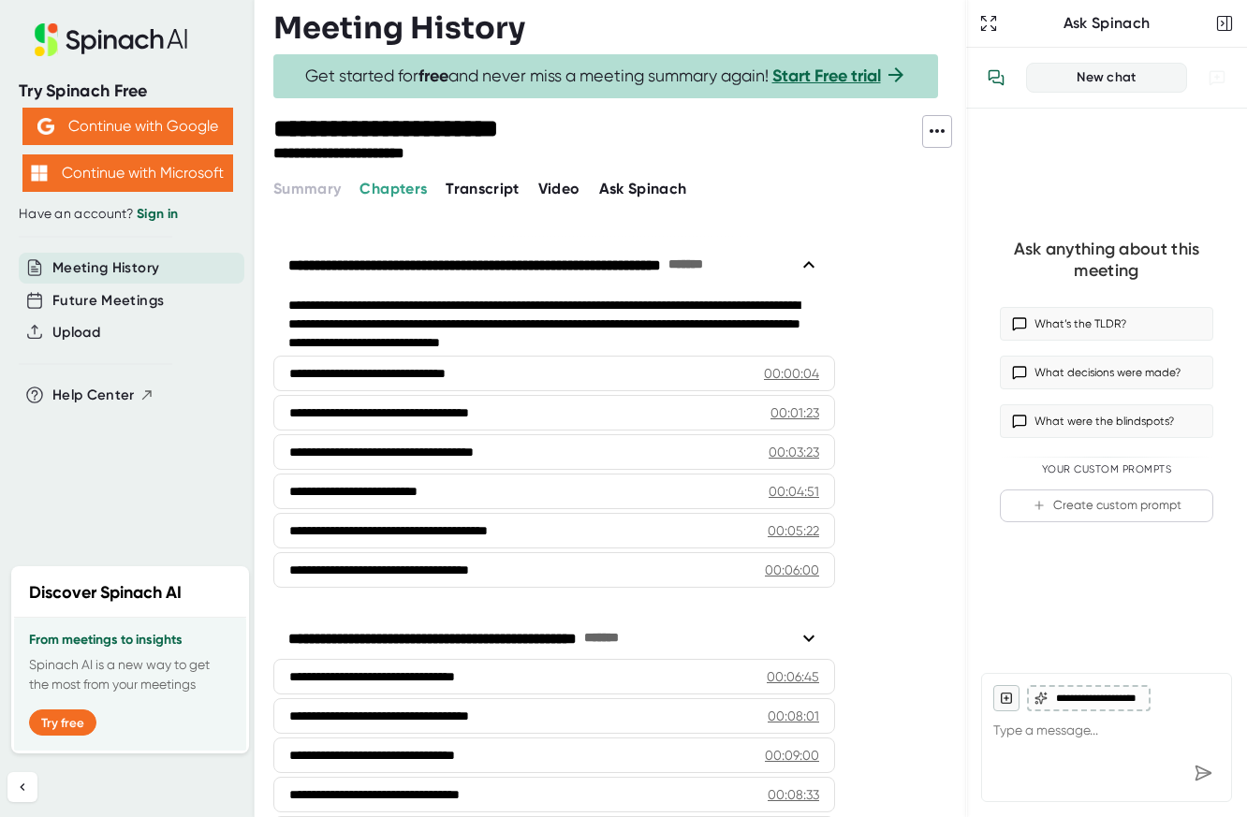
click at [550, 190] on span "Video" at bounding box center [559, 189] width 42 height 18
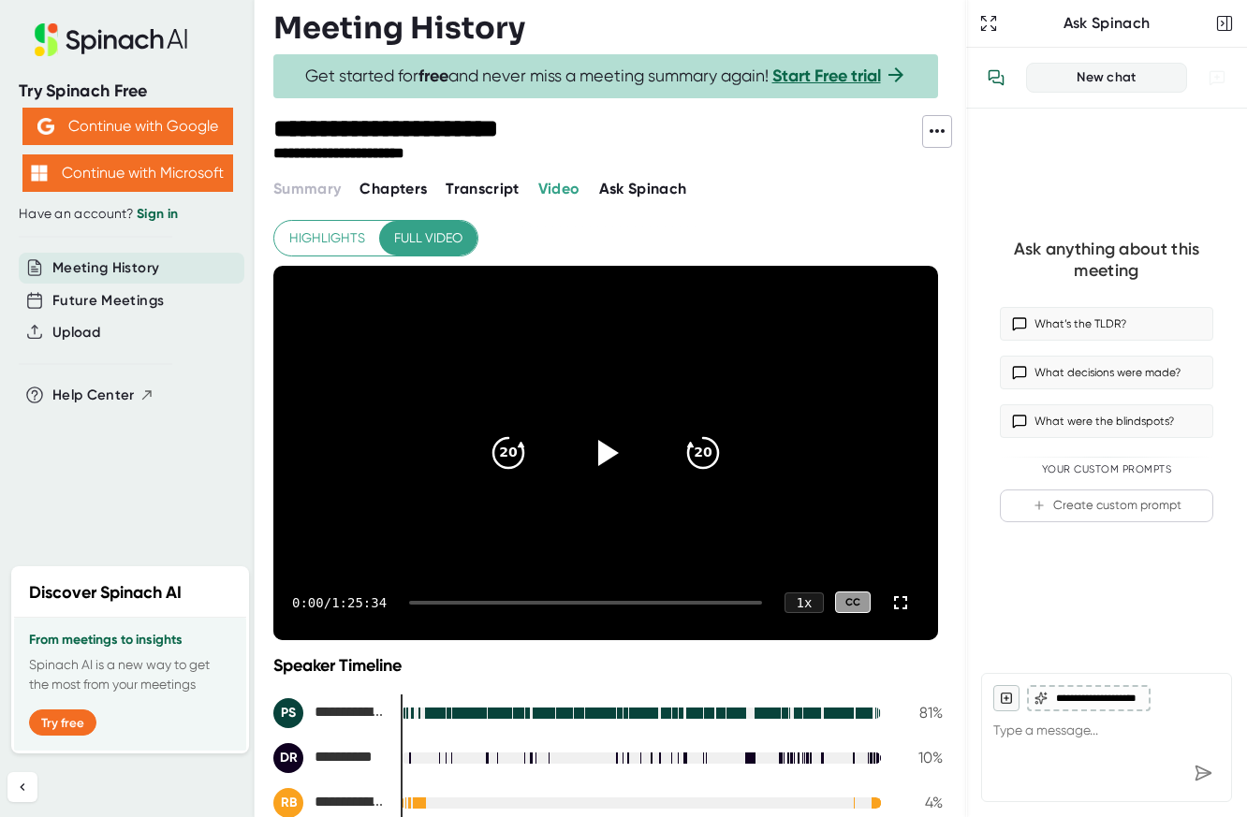
click at [924, 132] on span at bounding box center [937, 131] width 28 height 24
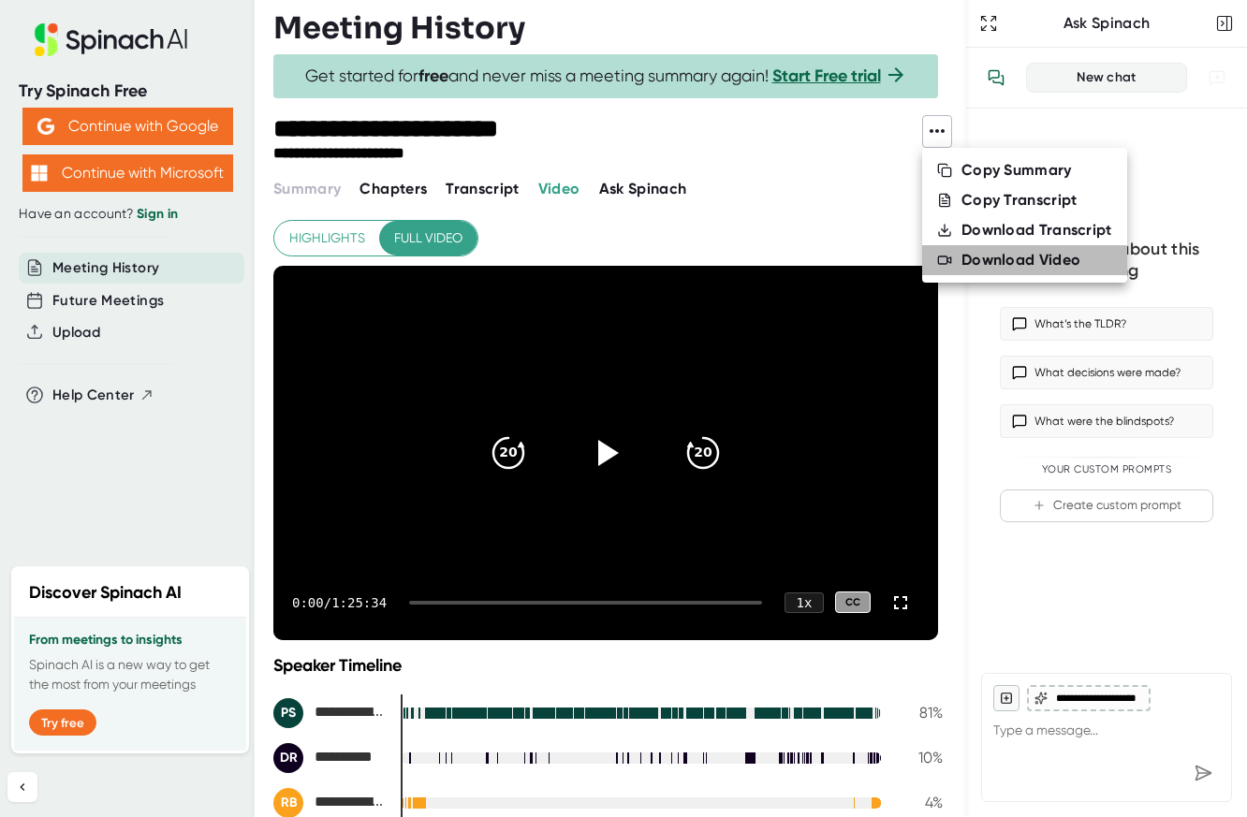
click at [1009, 263] on div "Download Video" at bounding box center [1020, 260] width 119 height 19
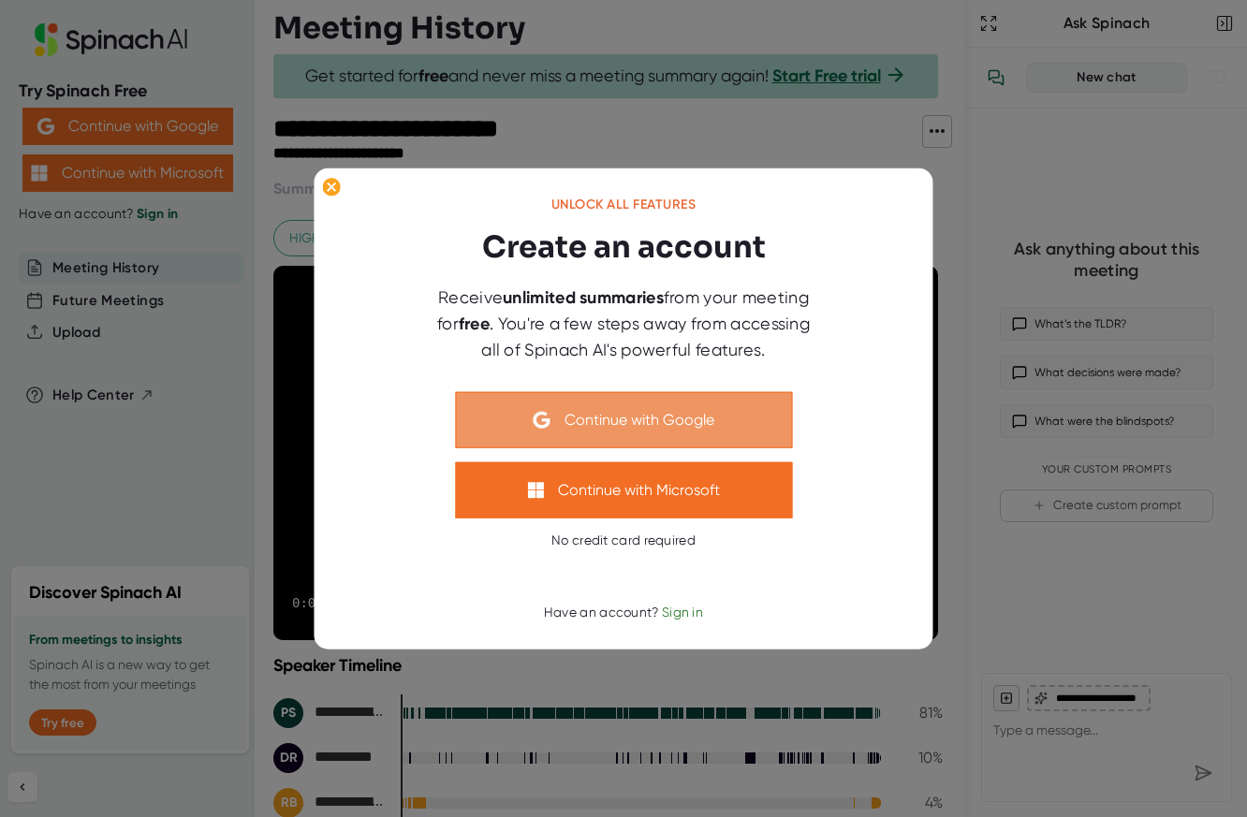
click at [692, 425] on button "Continue with Google" at bounding box center [623, 419] width 337 height 56
click at [605, 432] on button "Continue with Google" at bounding box center [623, 419] width 337 height 56
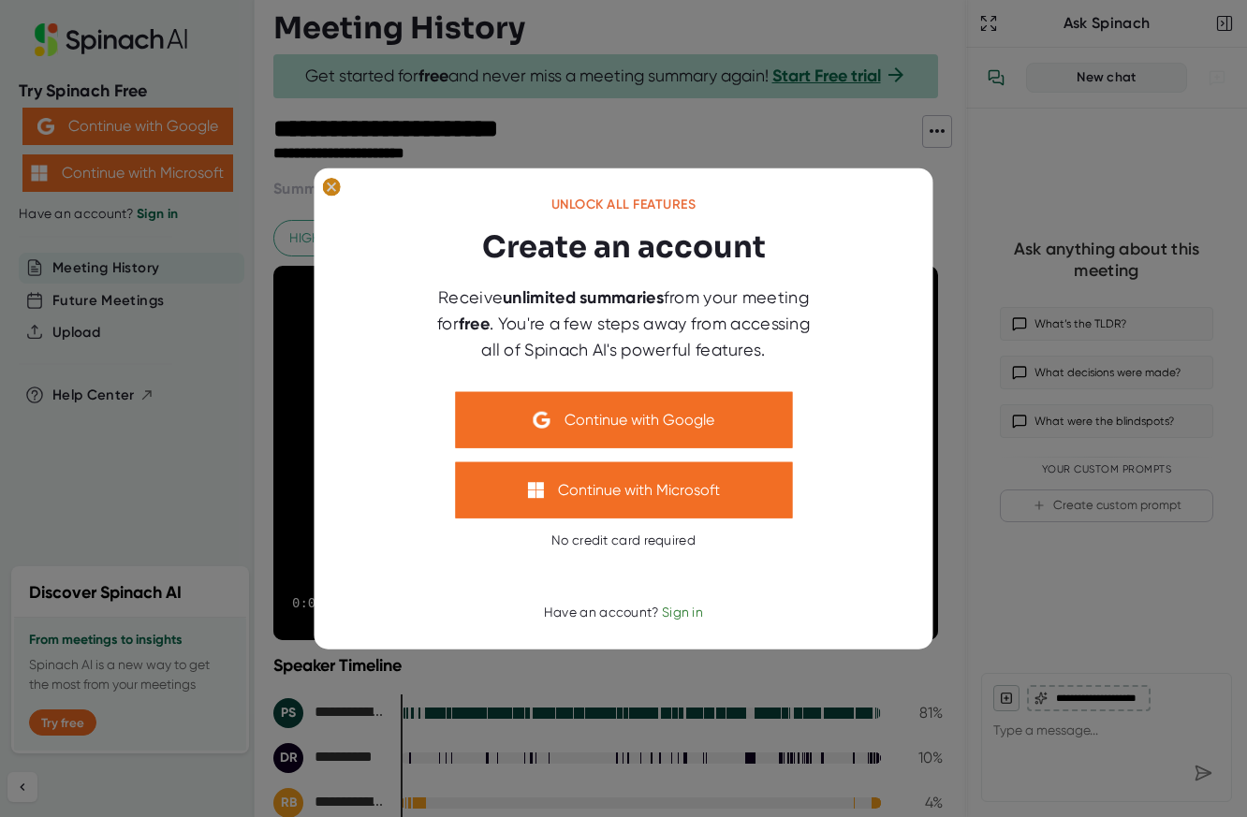
click at [330, 188] on icon at bounding box center [332, 187] width 8 height 8
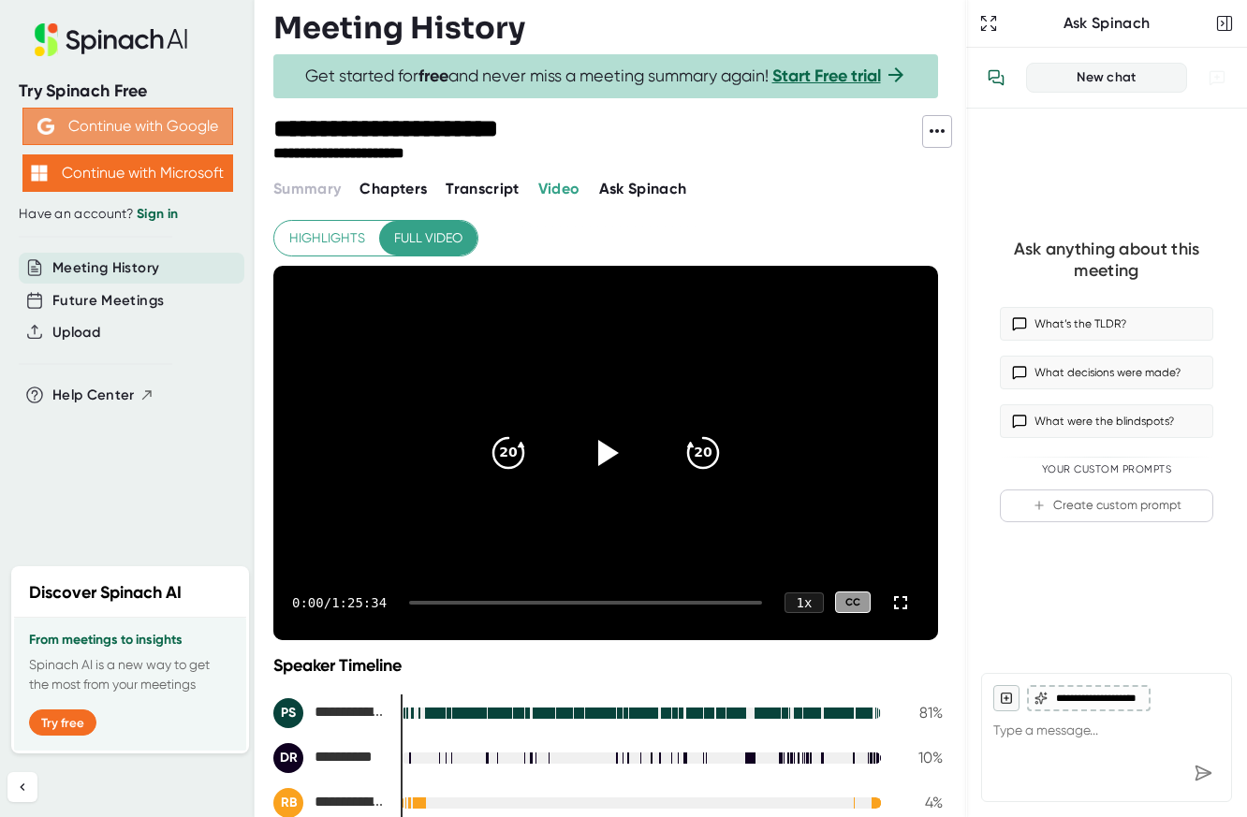
click at [146, 125] on button "Continue with Google" at bounding box center [127, 126] width 211 height 37
click at [117, 46] on icon at bounding box center [111, 39] width 250 height 33
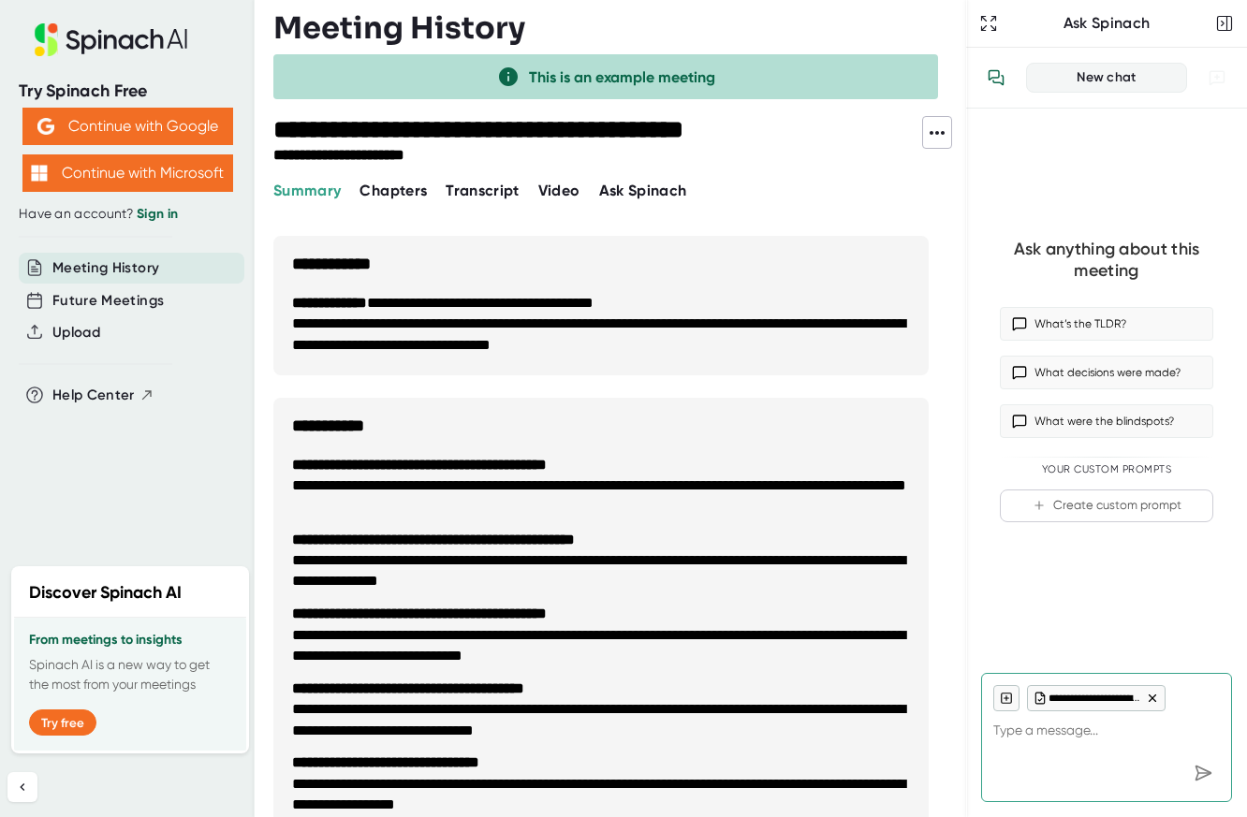
click at [94, 36] on icon at bounding box center [111, 39] width 250 height 33
type textarea "x"
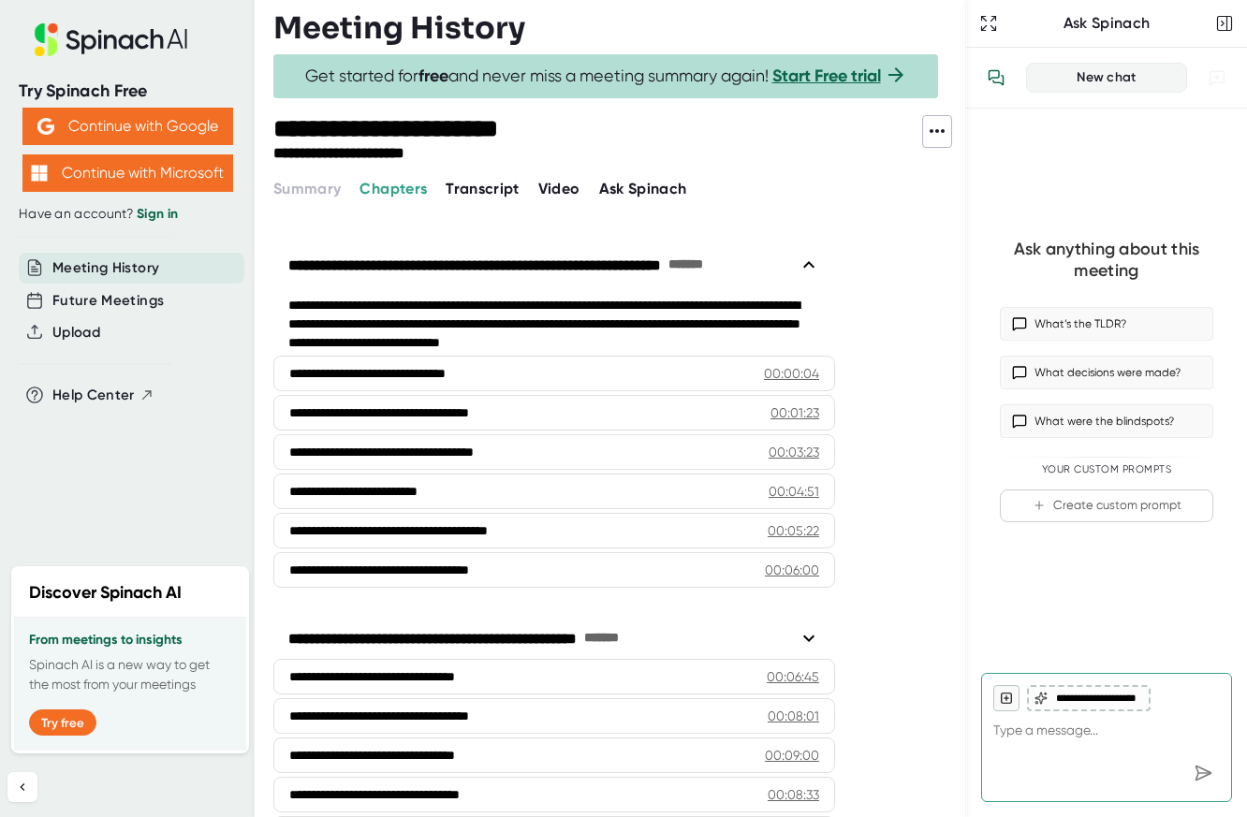
click at [557, 191] on span "Video" at bounding box center [559, 189] width 42 height 18
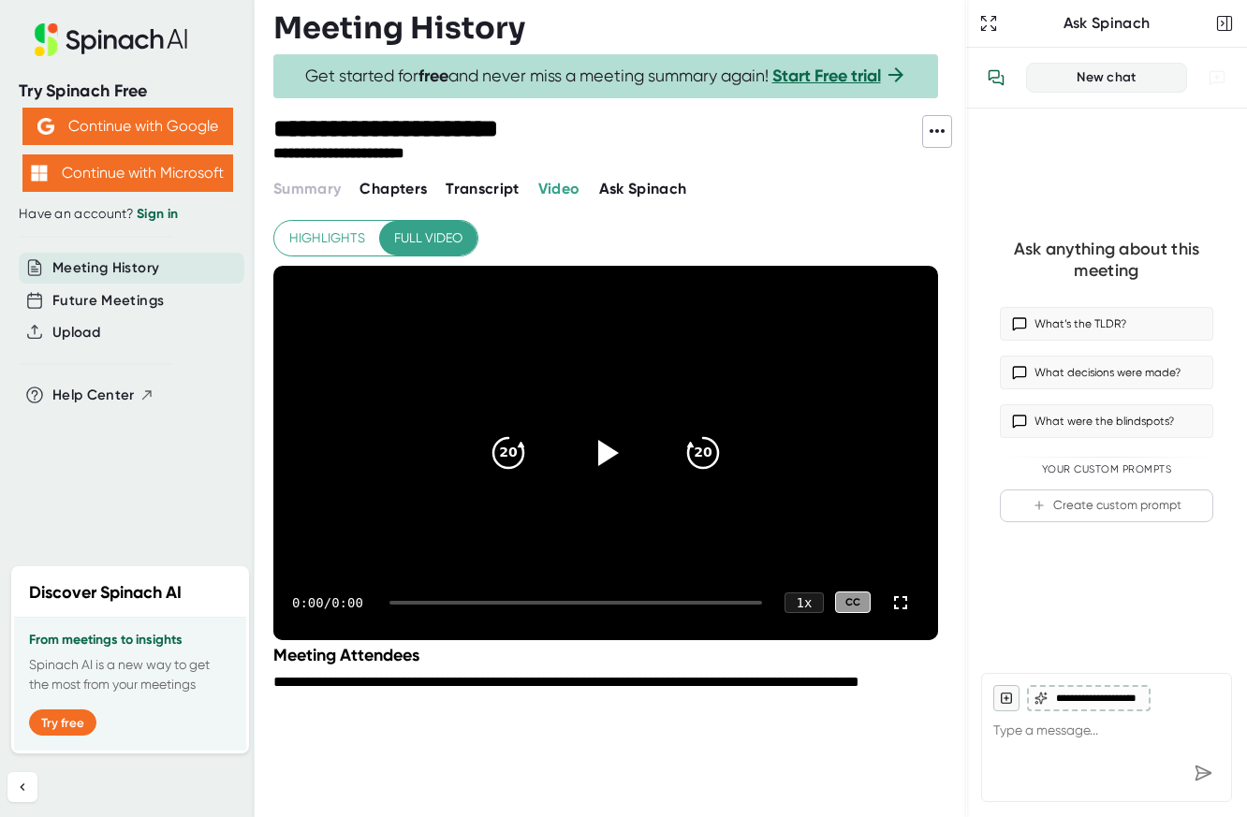
click at [935, 137] on icon at bounding box center [937, 131] width 22 height 22
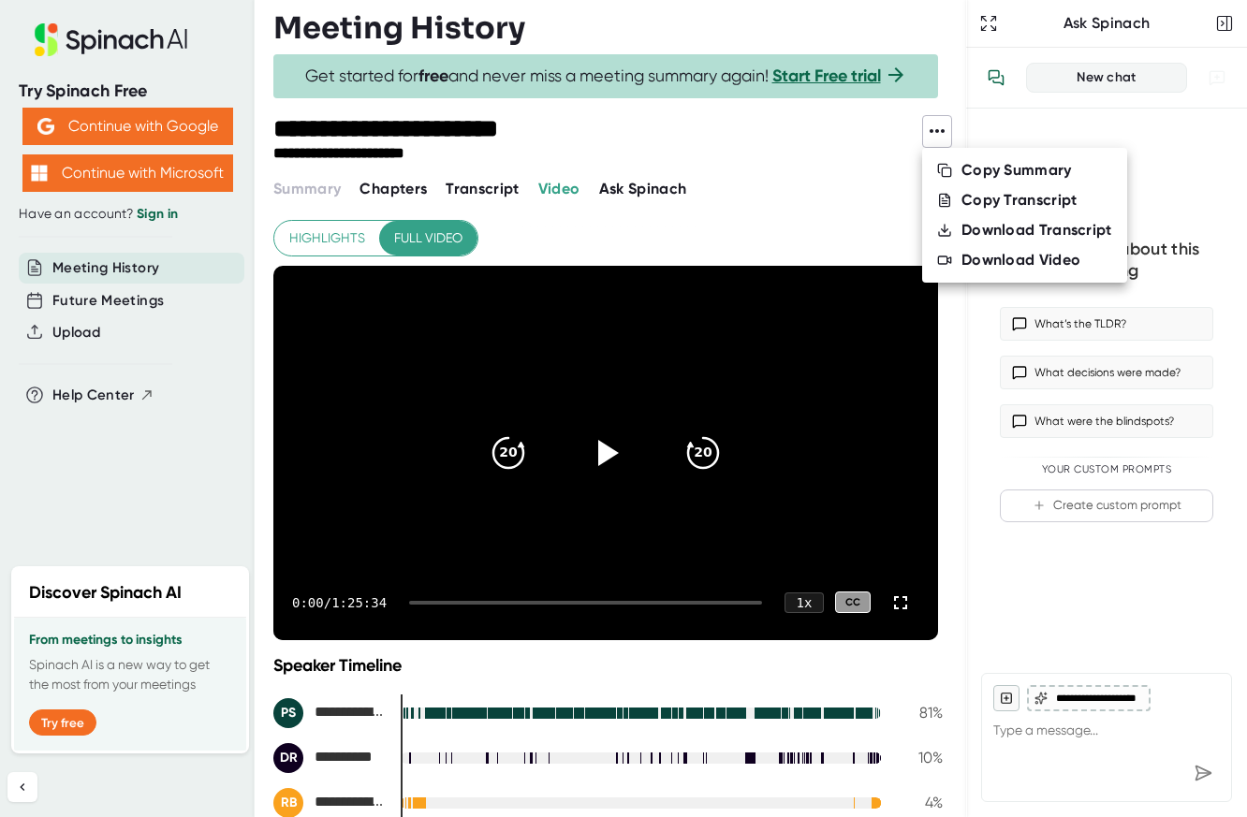
click at [982, 261] on div "Download Video" at bounding box center [1020, 260] width 119 height 19
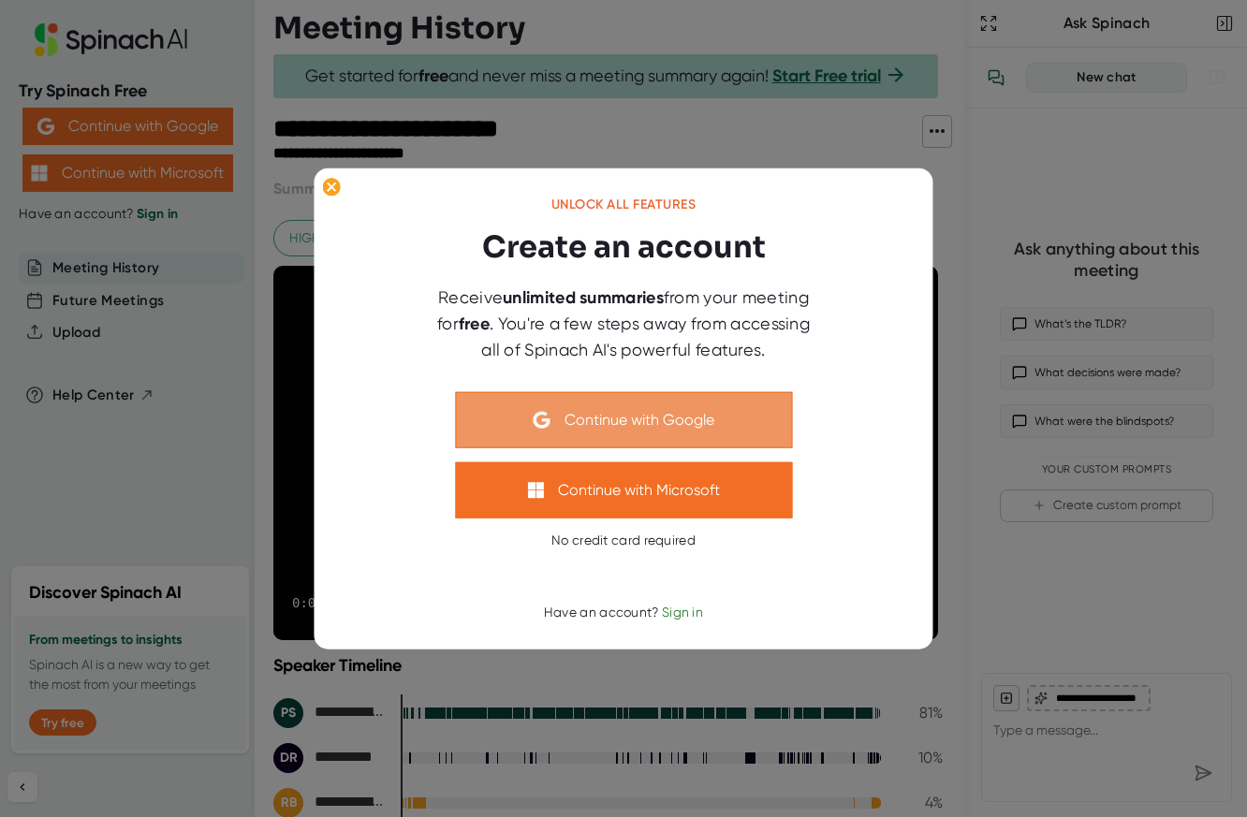
click at [643, 430] on button "Continue with Google" at bounding box center [623, 419] width 337 height 56
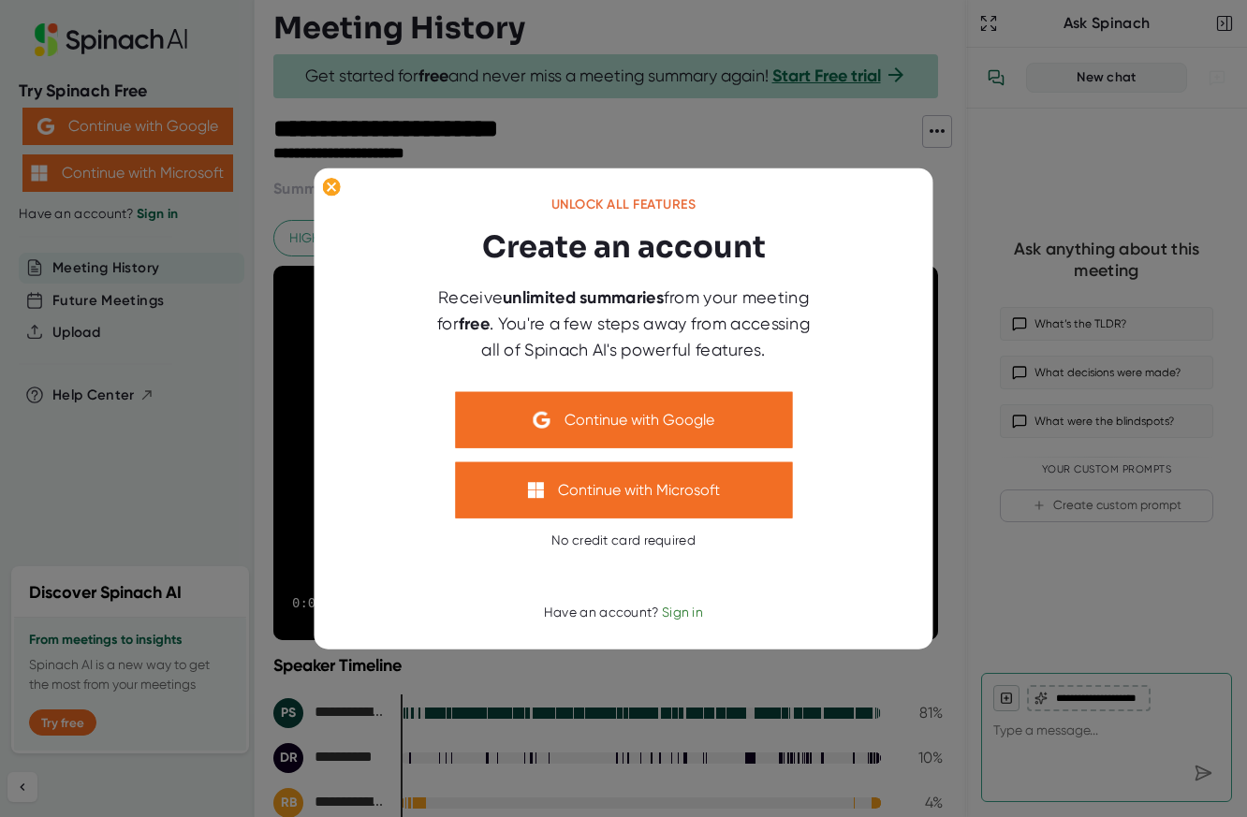
click at [614, 85] on div at bounding box center [623, 408] width 1247 height 817
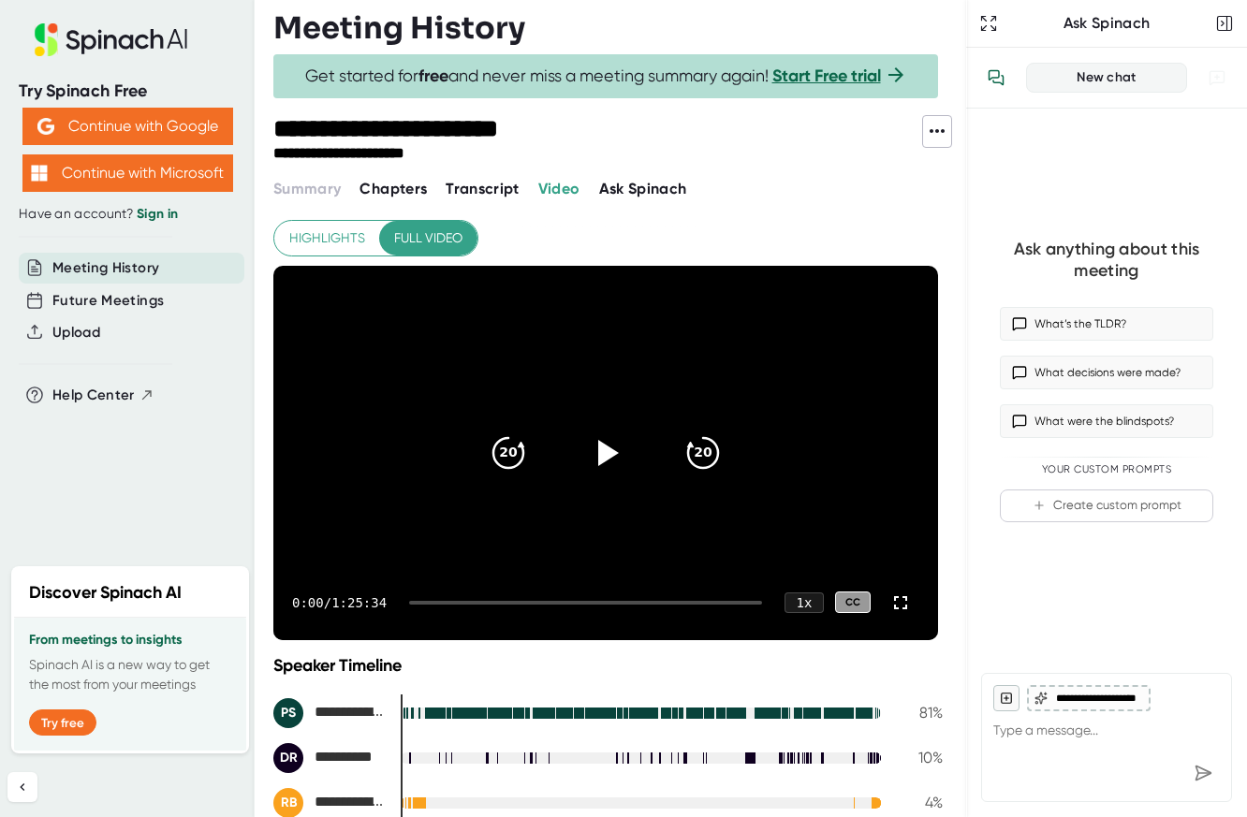
click at [943, 129] on icon at bounding box center [936, 131] width 15 height 4
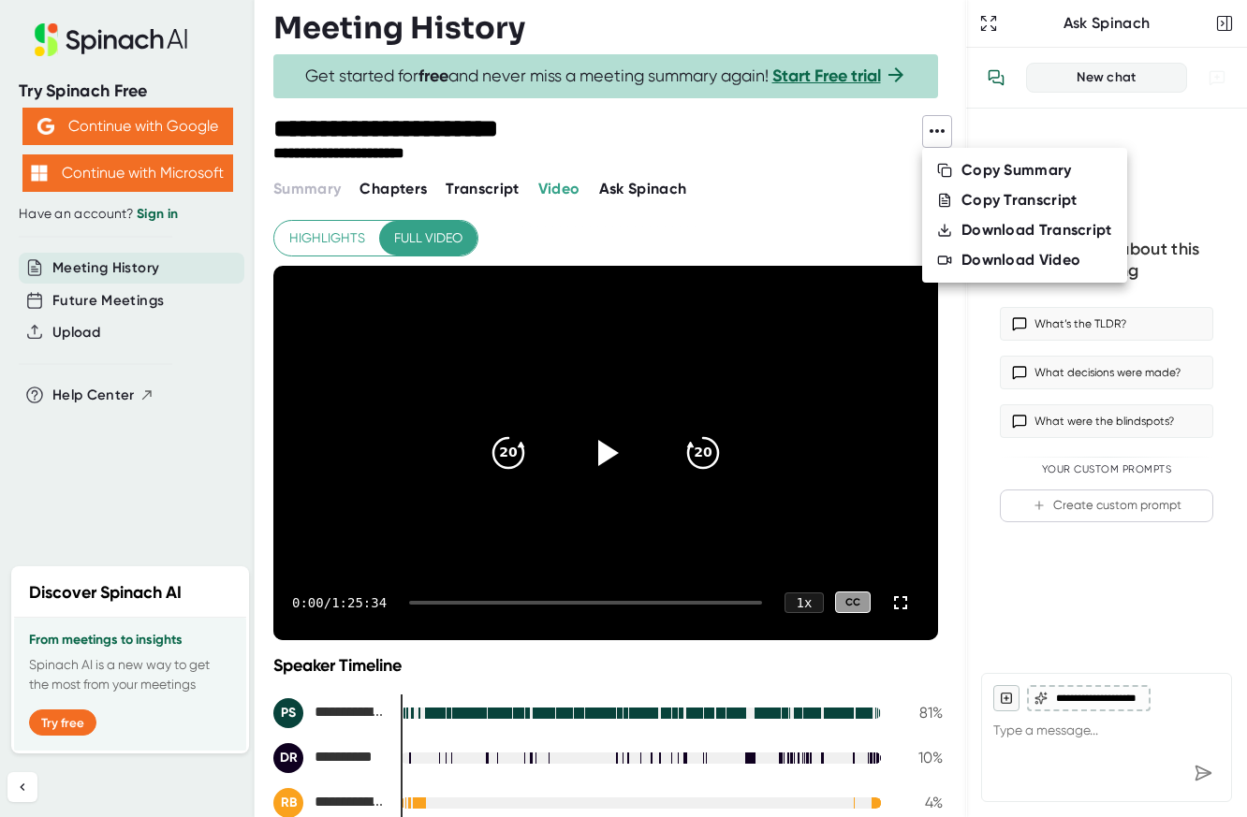
click at [966, 223] on div "Download Transcript" at bounding box center [1036, 230] width 151 height 19
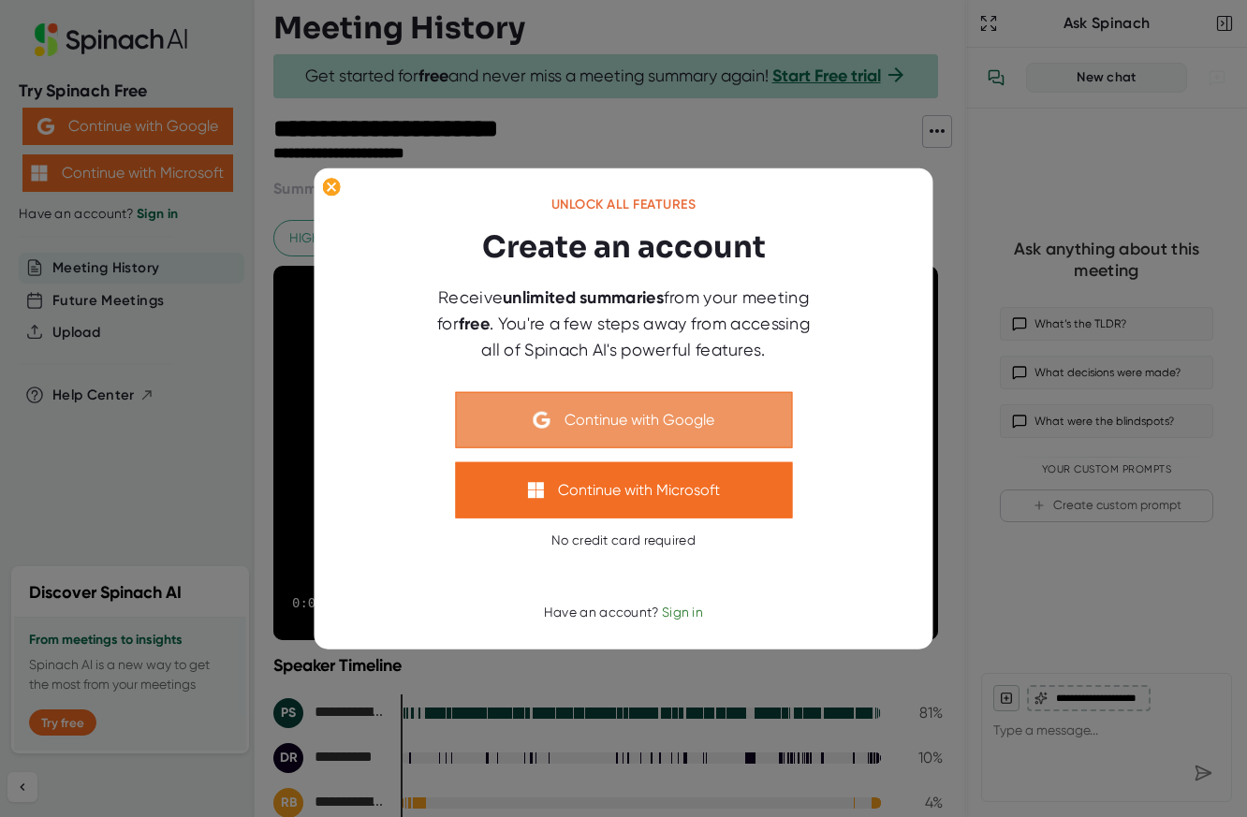
type textarea "x"
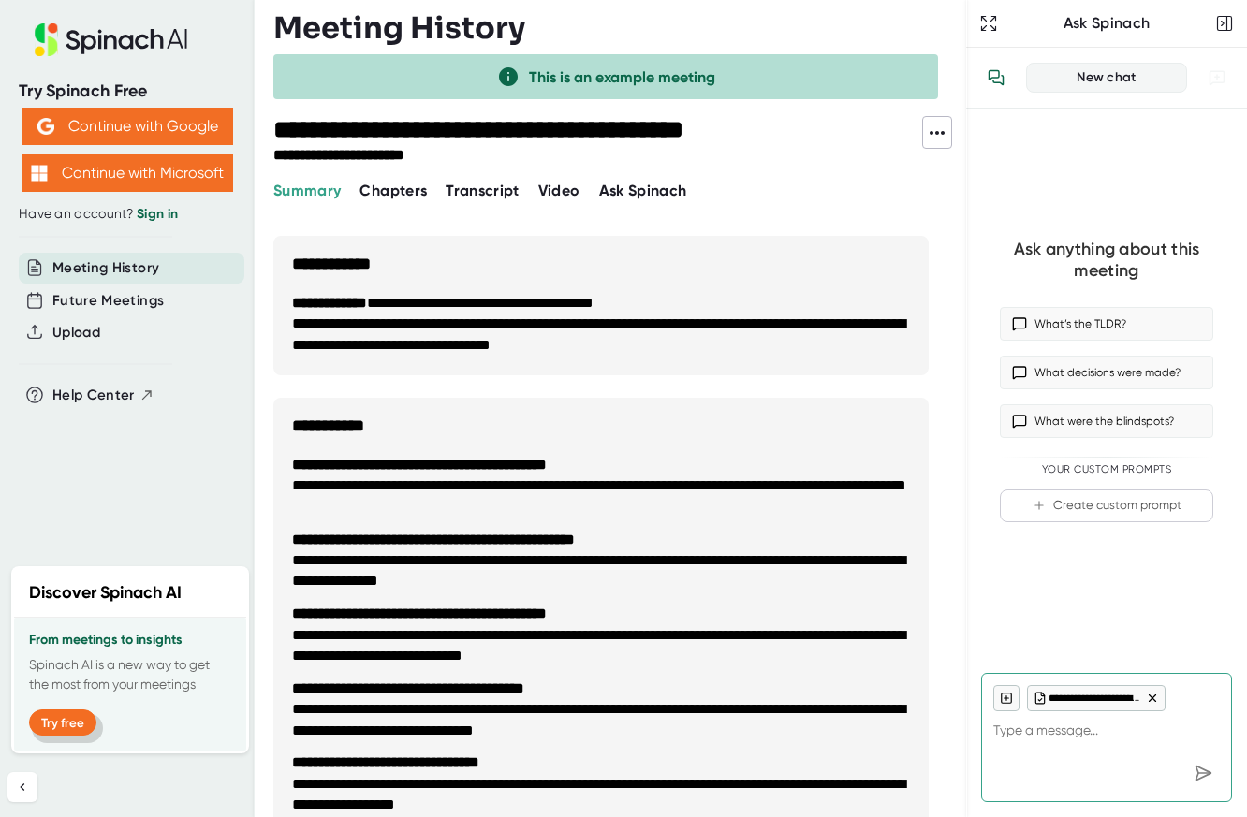
click at [83, 724] on button "Try free" at bounding box center [62, 722] width 67 height 26
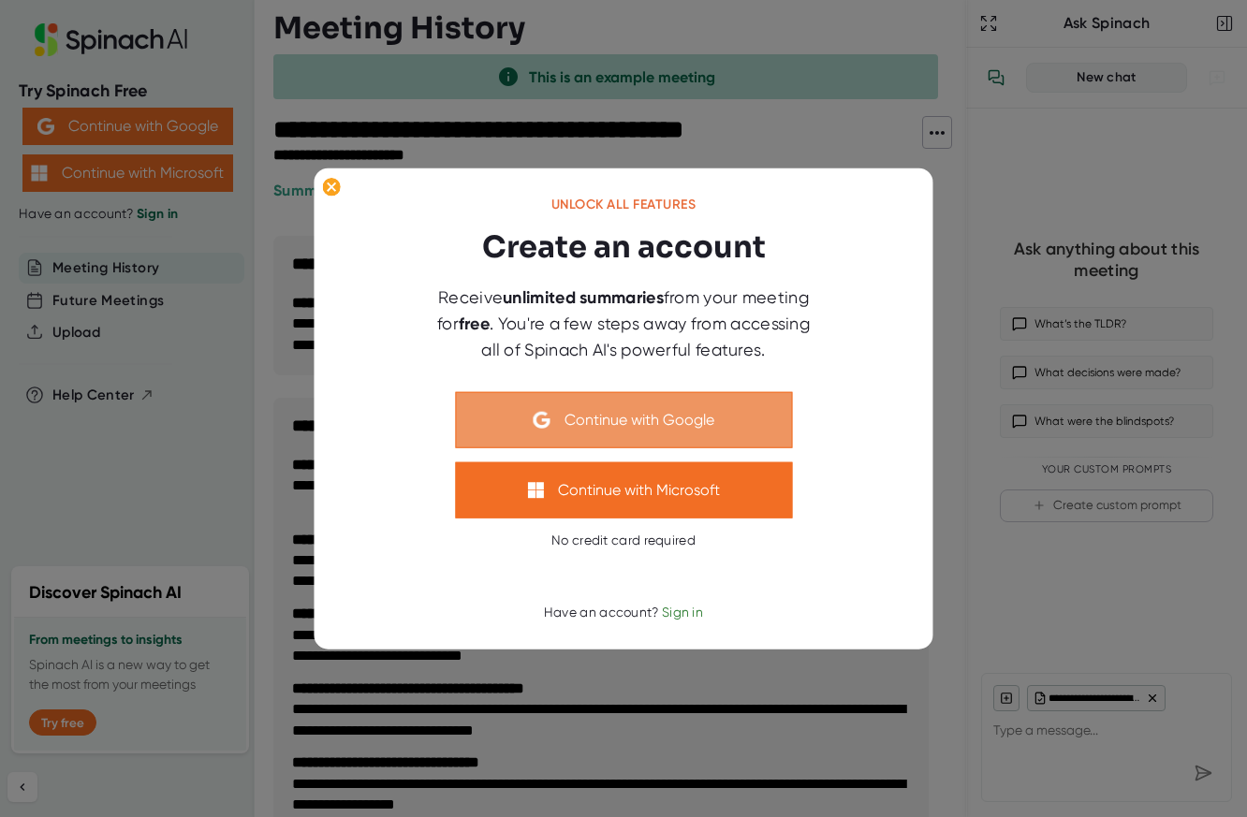
click at [543, 401] on button "Continue with Google" at bounding box center [623, 419] width 337 height 56
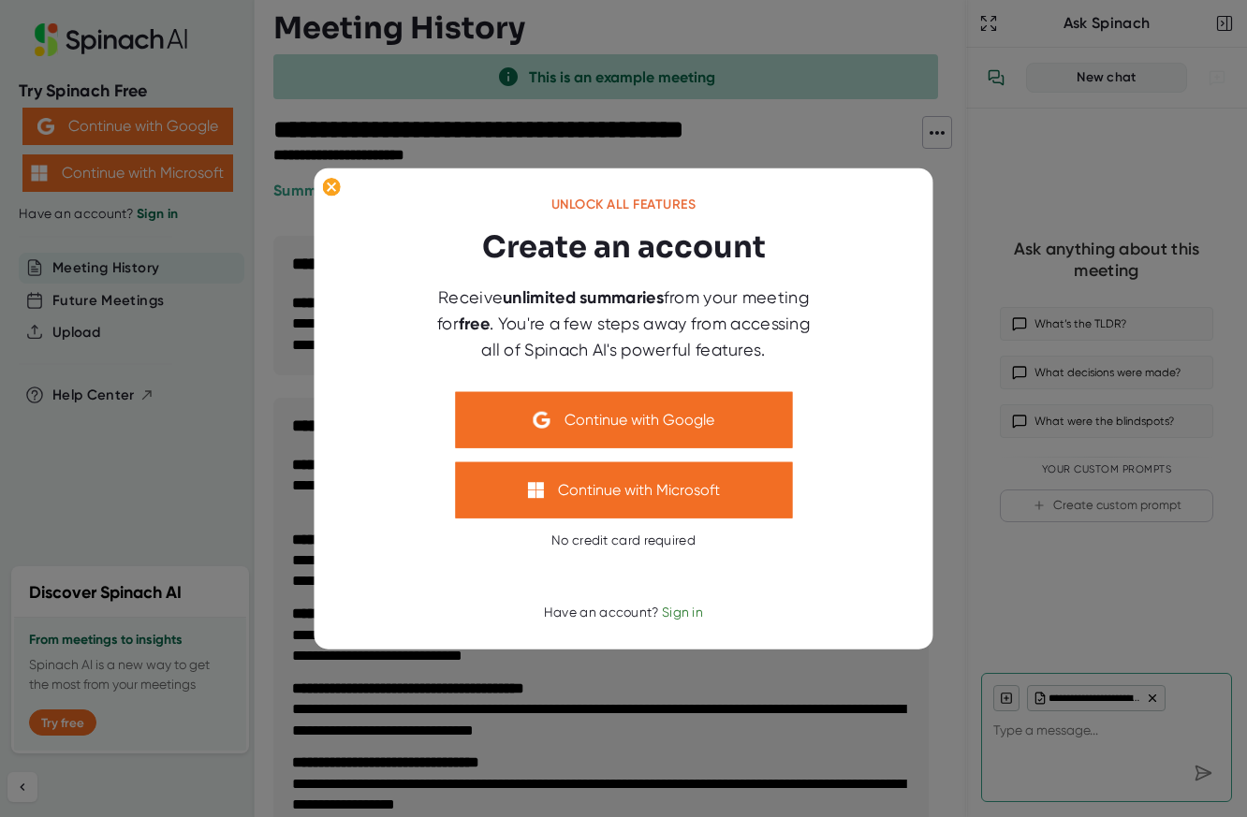
click at [102, 121] on div at bounding box center [623, 408] width 1247 height 817
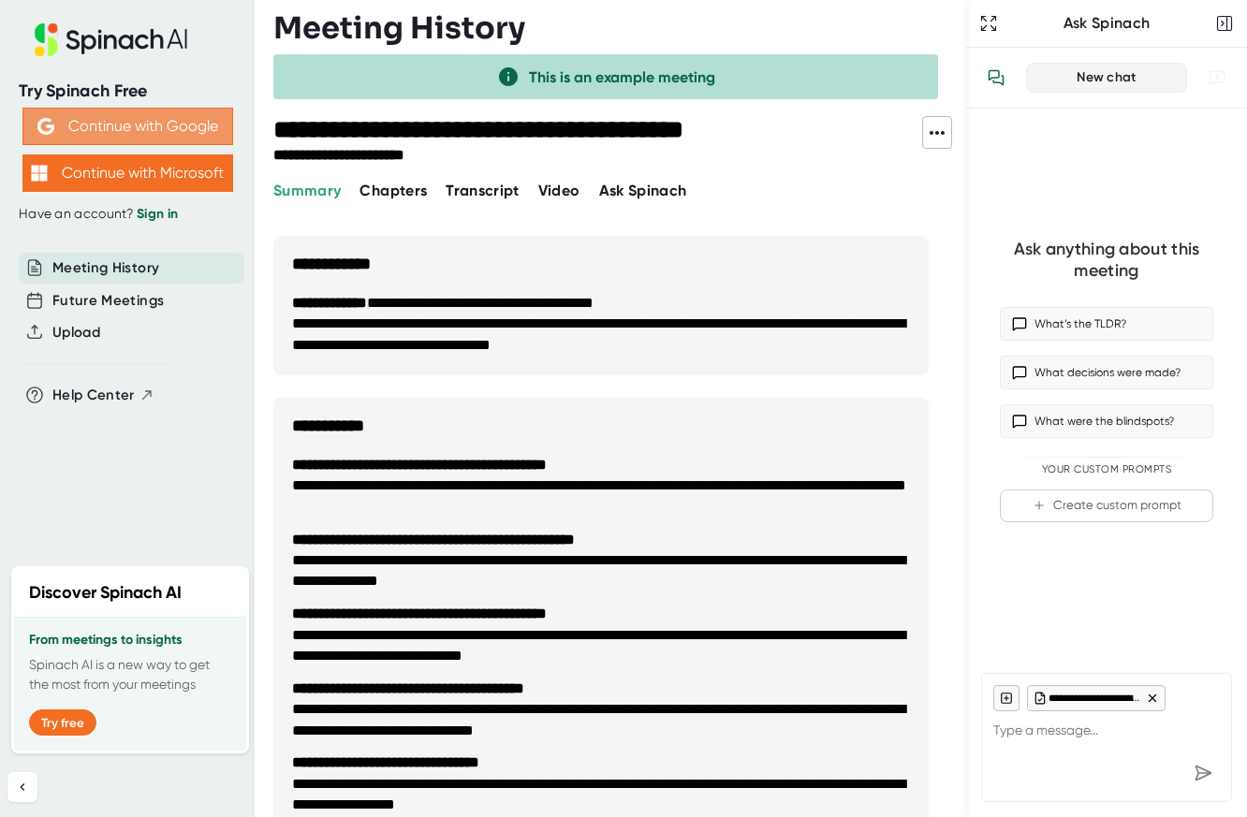
click at [116, 128] on button "Continue with Google" at bounding box center [127, 126] width 211 height 37
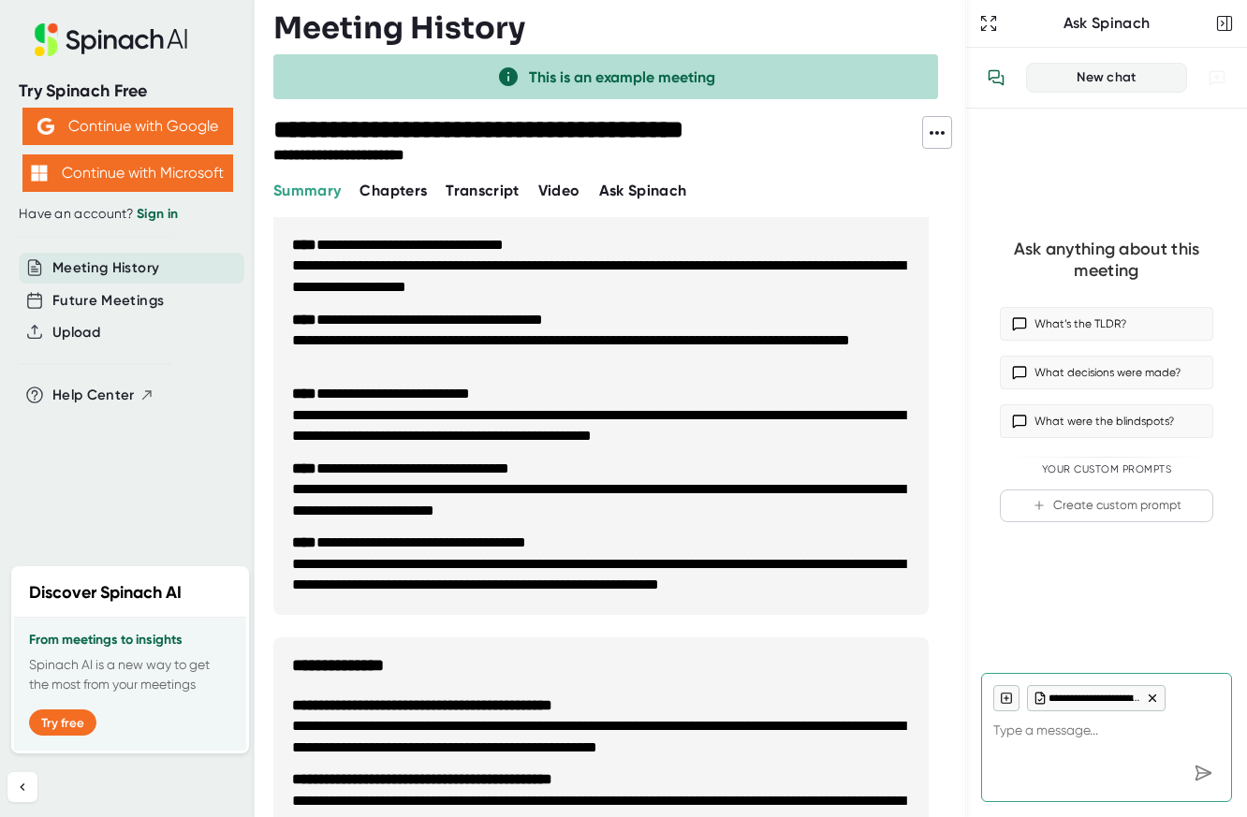
scroll to position [1024, 0]
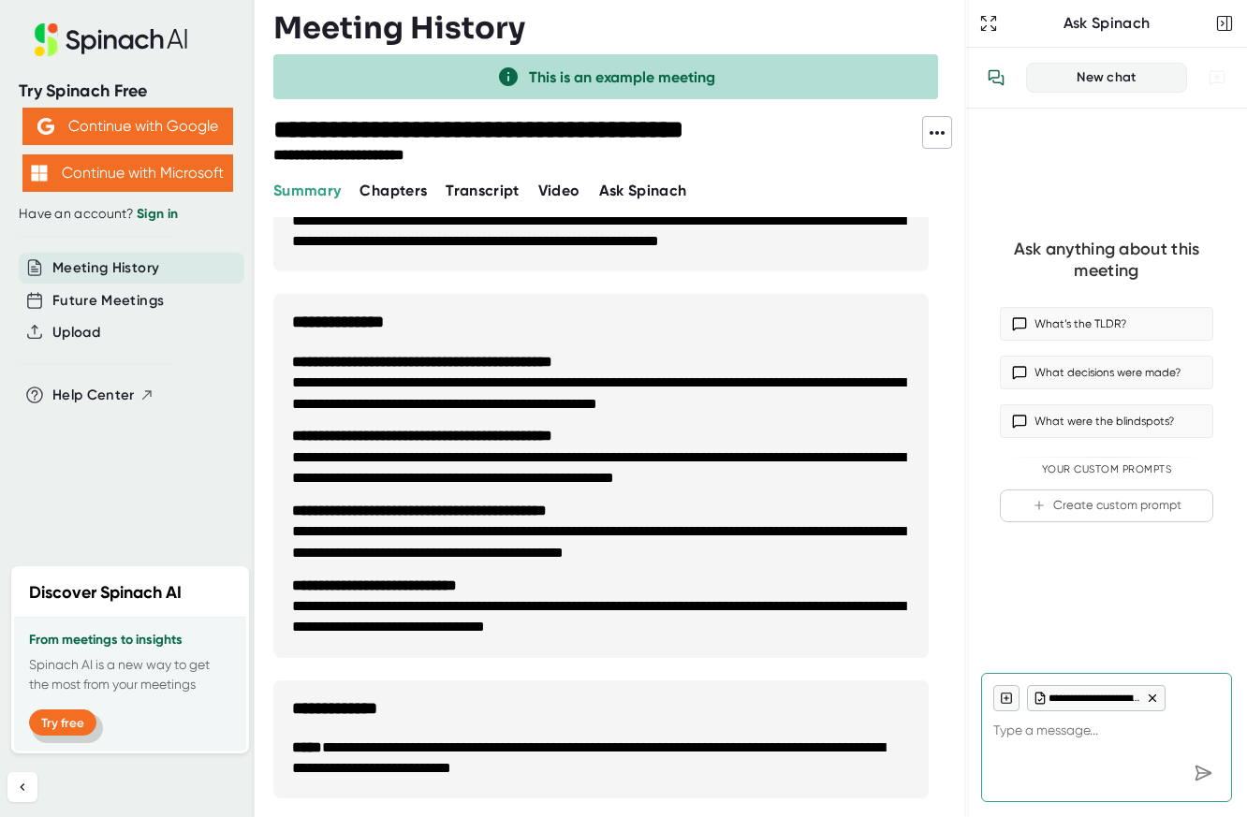
click at [80, 724] on button "Try free" at bounding box center [62, 722] width 67 height 26
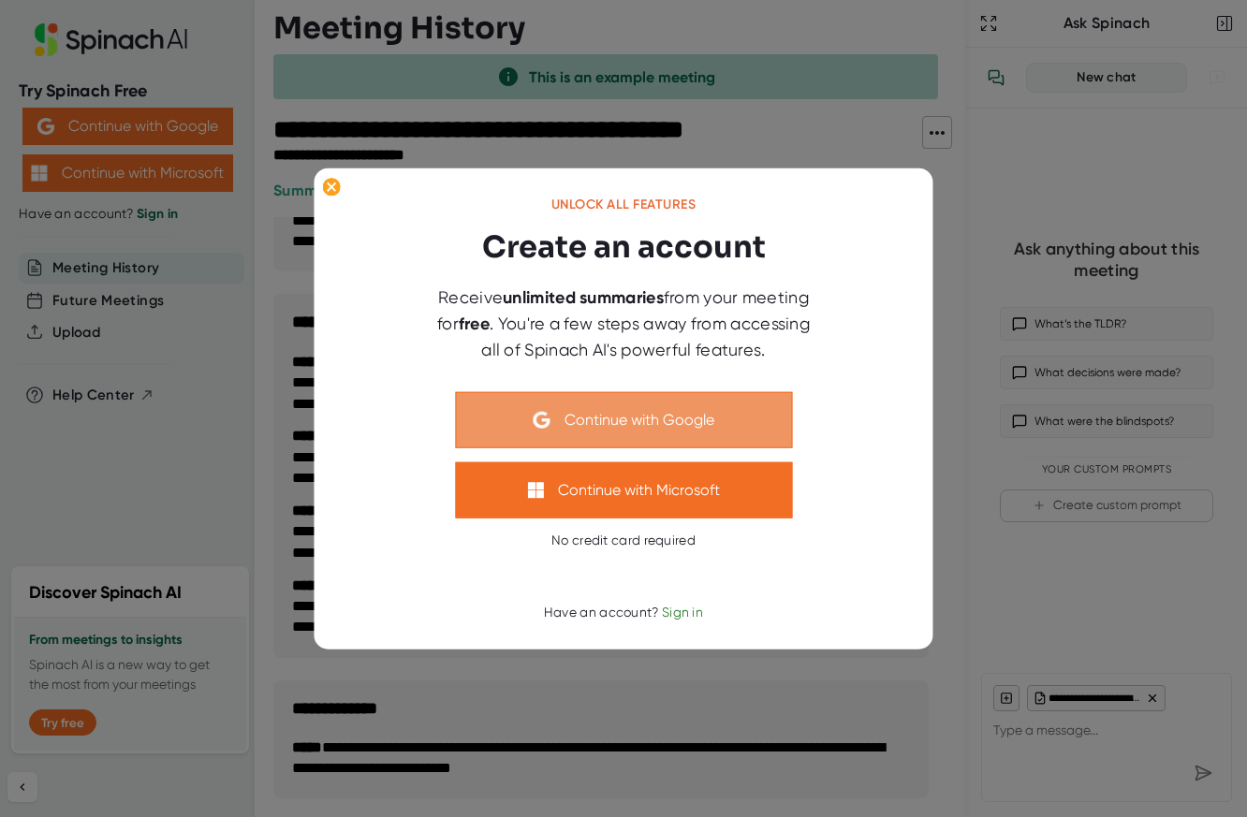
click at [666, 433] on button "Continue with Google" at bounding box center [623, 419] width 337 height 56
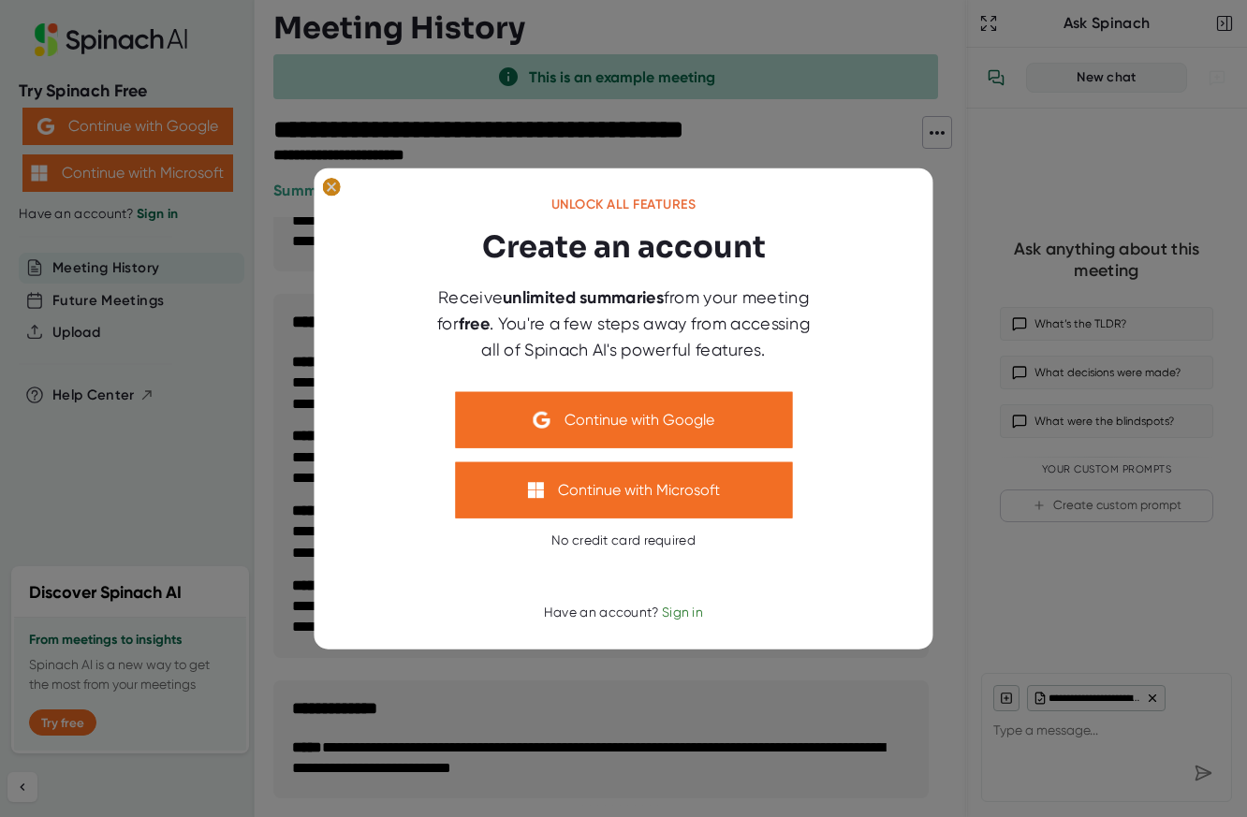
click at [332, 184] on ellipse at bounding box center [331, 186] width 18 height 19
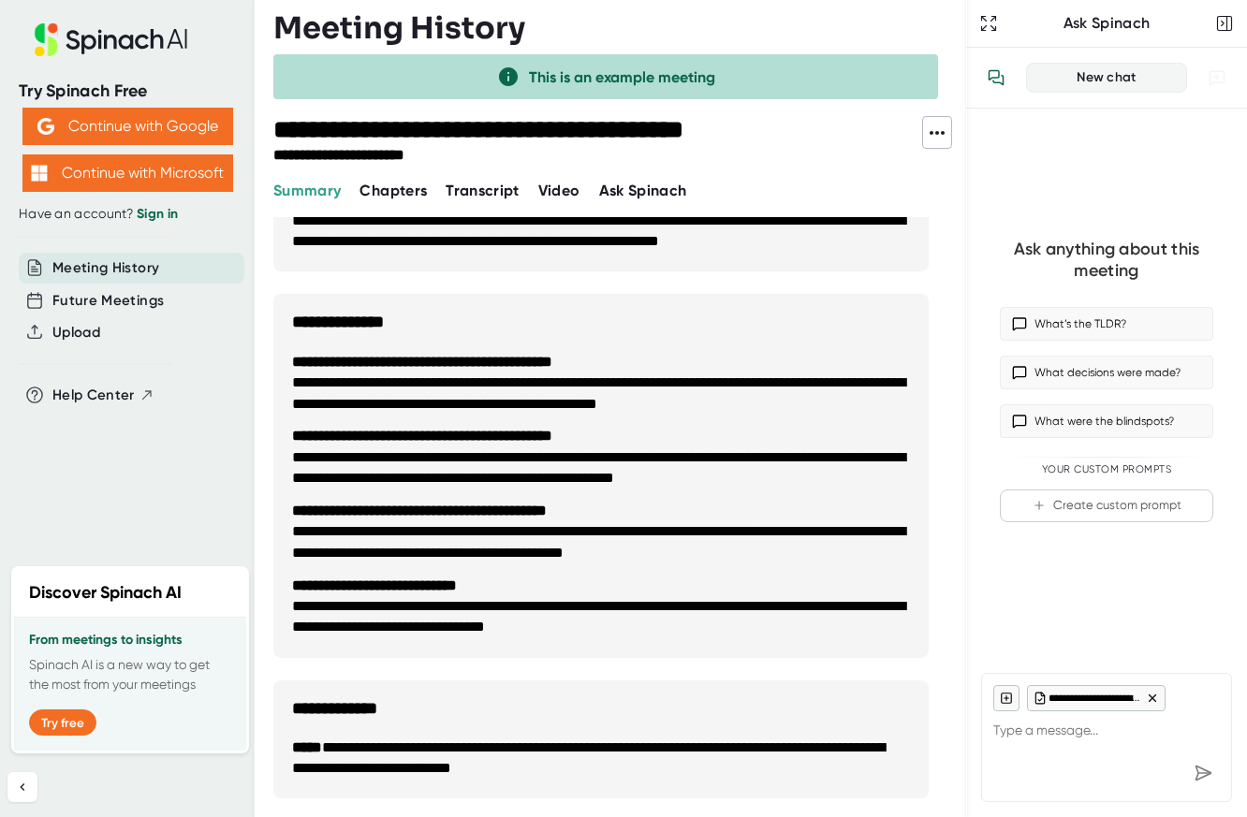
type textarea "x"
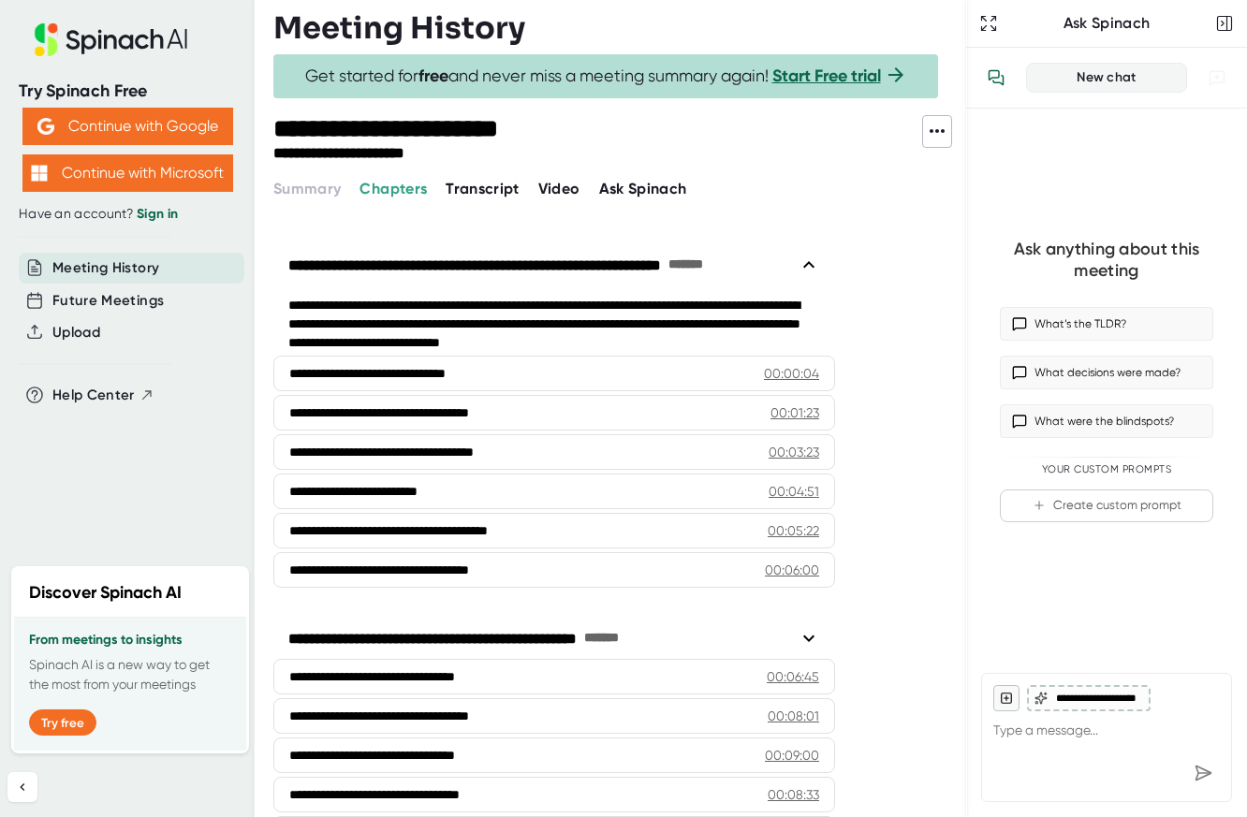
click at [570, 191] on span "Video" at bounding box center [559, 189] width 42 height 18
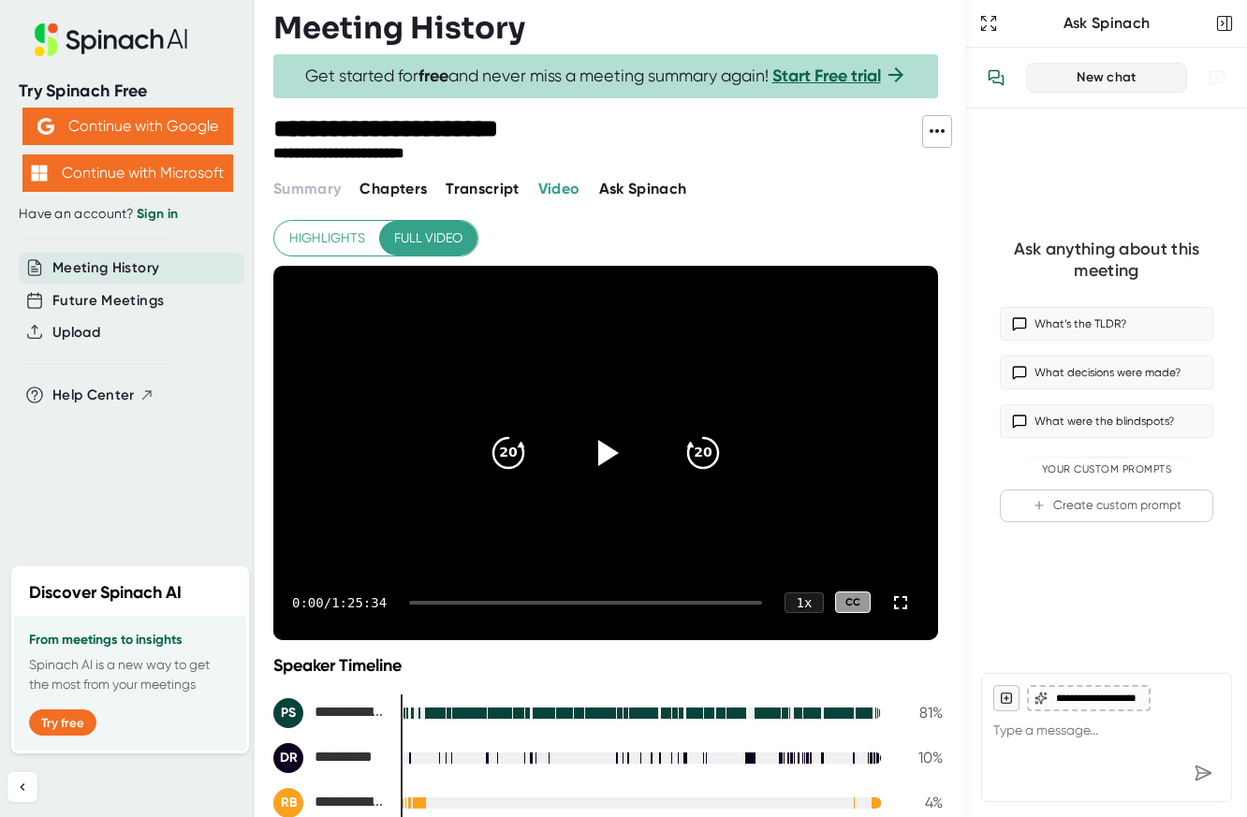
click at [835, 80] on link "Start Free trial" at bounding box center [826, 76] width 109 height 21
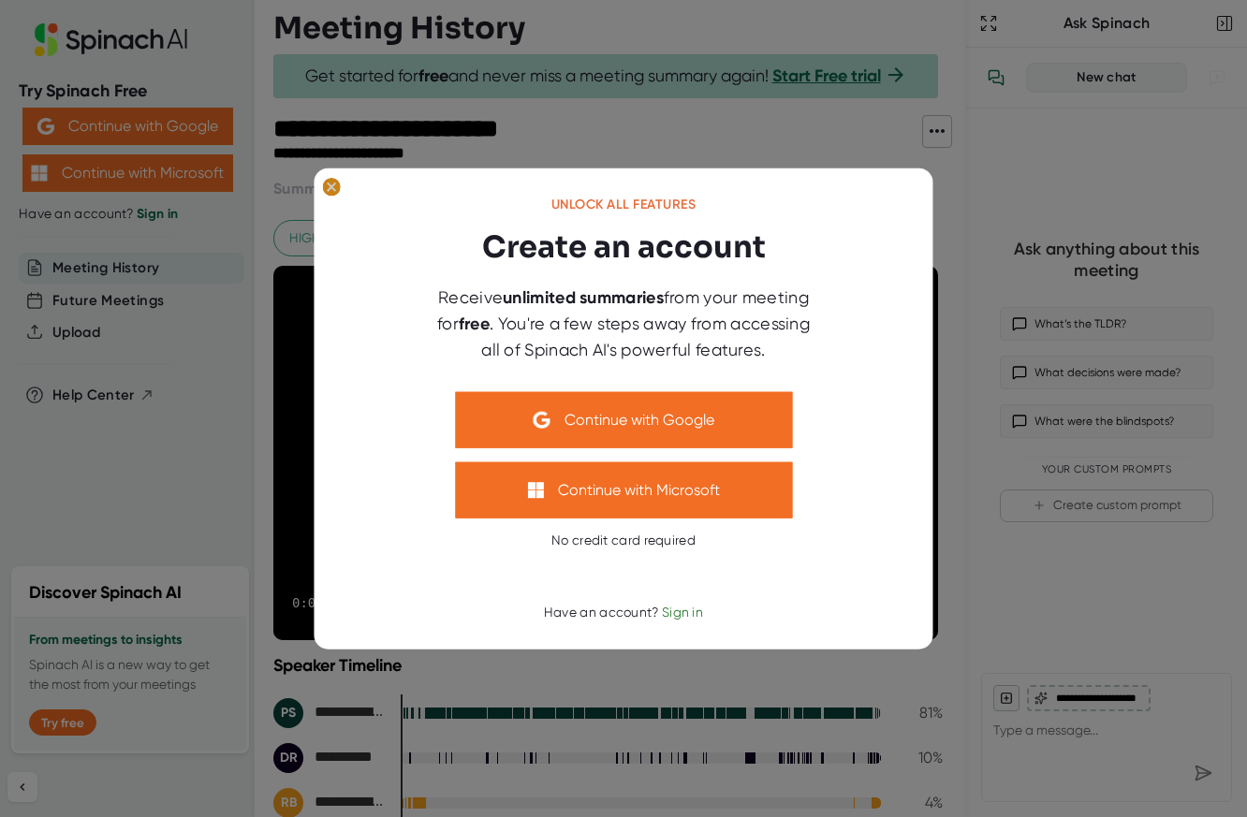
click at [330, 190] on ellipse at bounding box center [331, 186] width 18 height 19
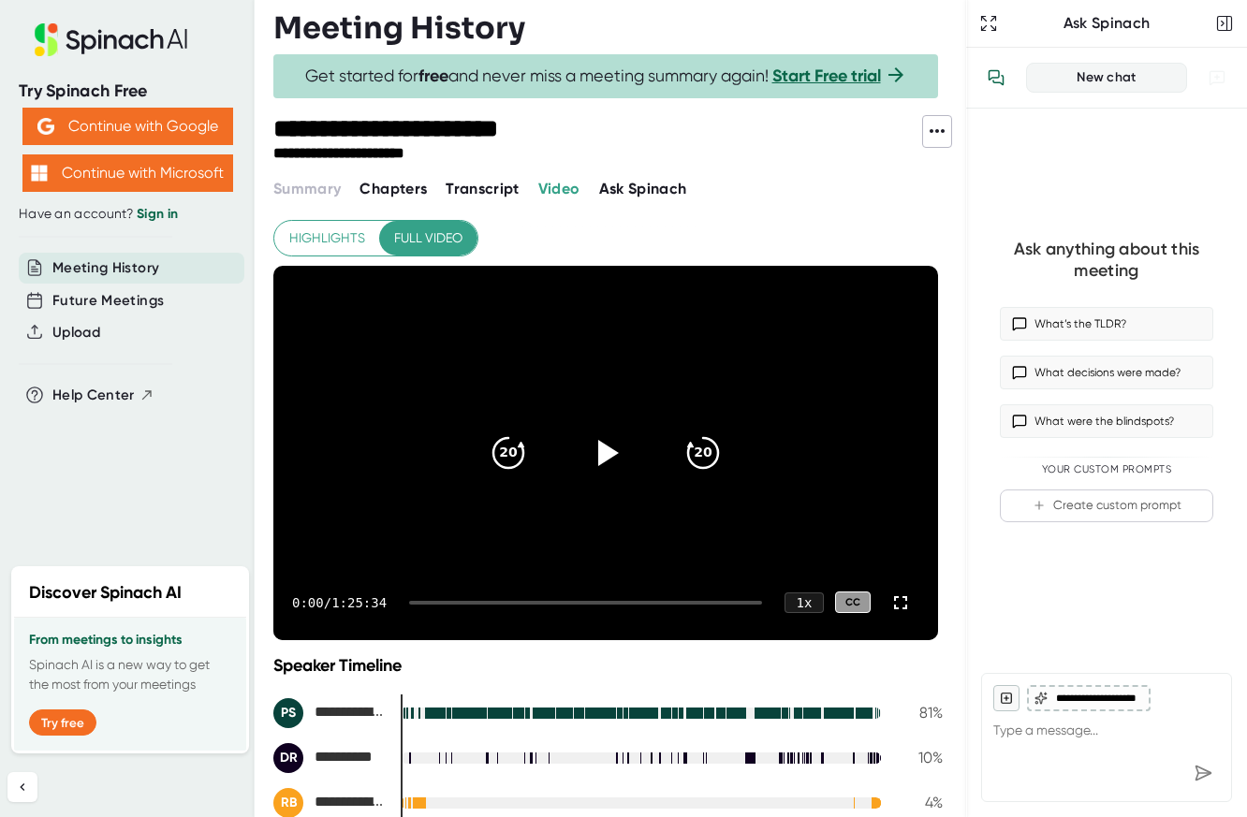
click at [644, 235] on div "**********" at bounding box center [607, 547] width 669 height 655
click at [600, 454] on icon at bounding box center [609, 452] width 22 height 27
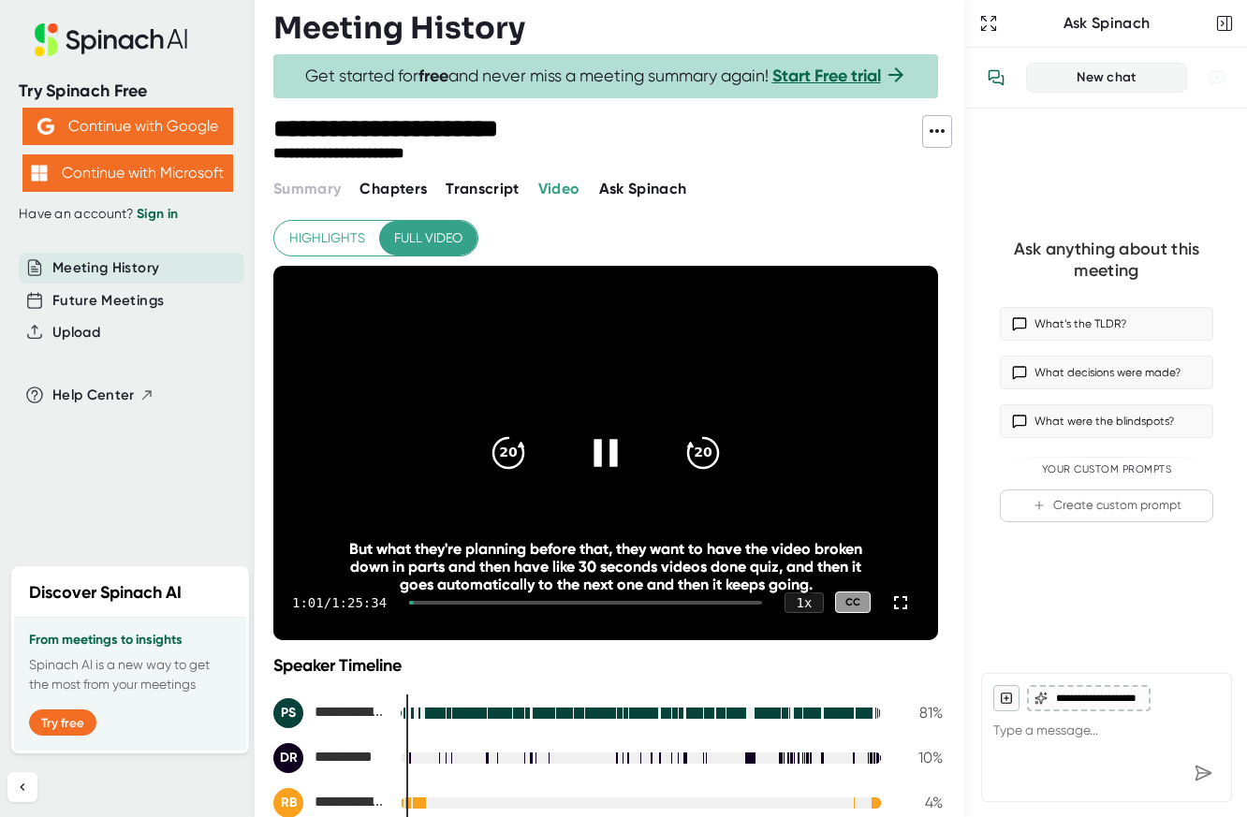
drag, startPoint x: 863, startPoint y: 347, endPoint x: 817, endPoint y: 305, distance: 62.3
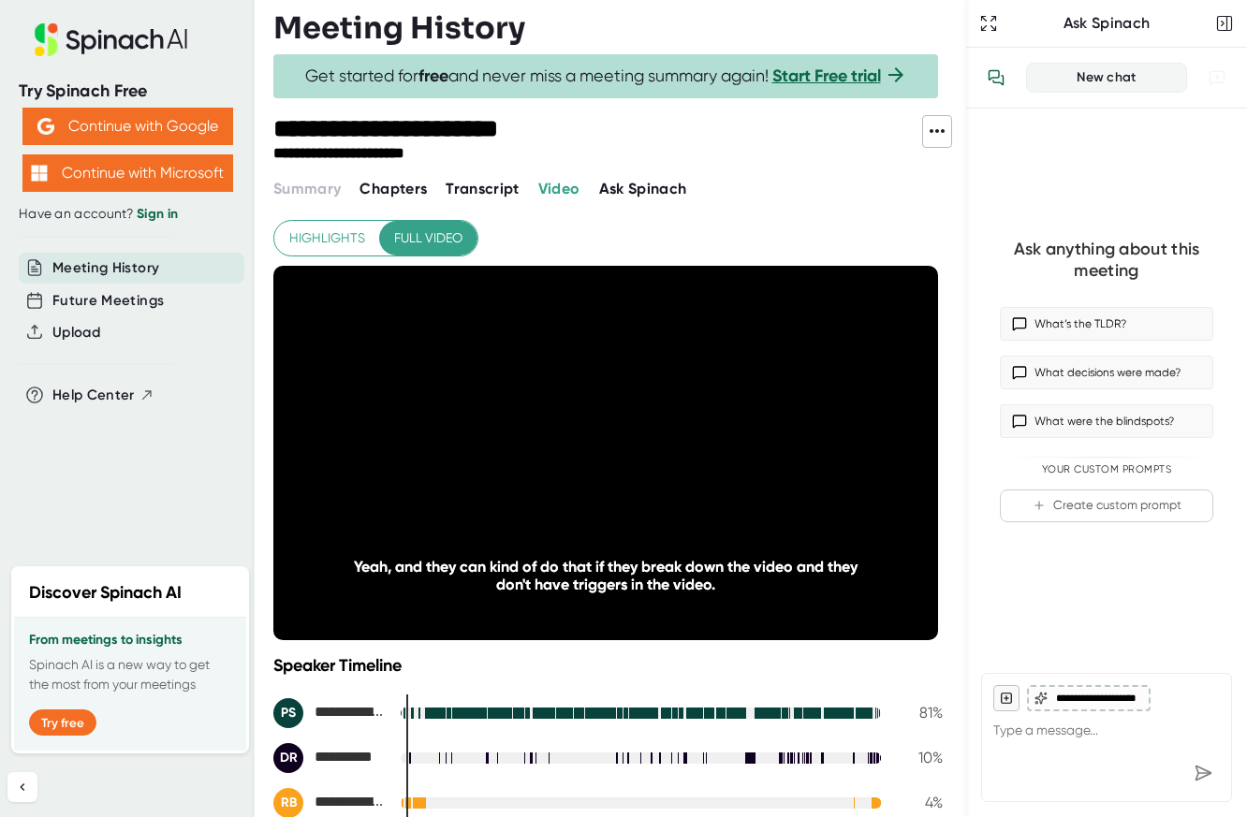
type textarea "x"
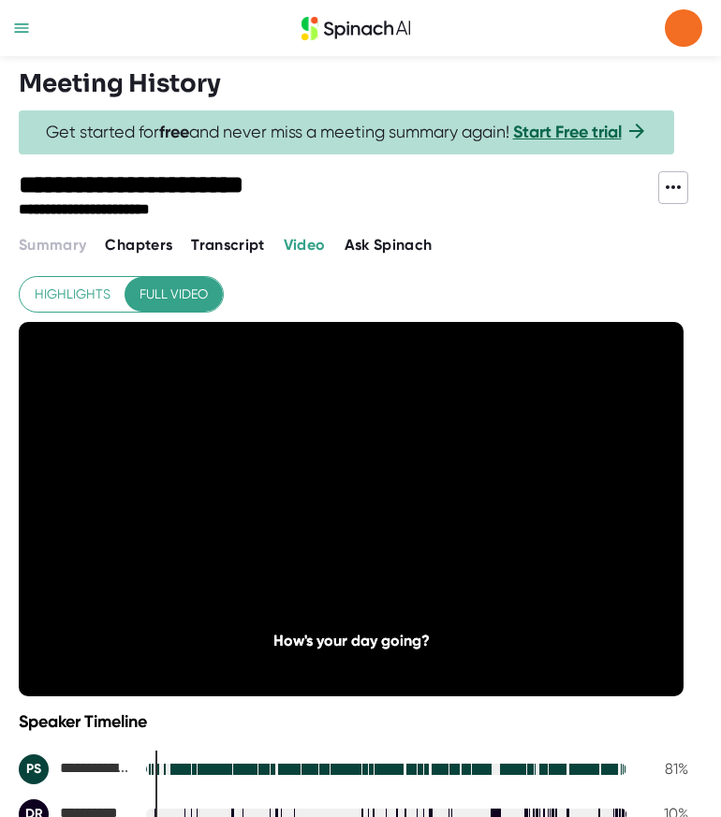
click at [438, 277] on div "**********" at bounding box center [353, 603] width 669 height 655
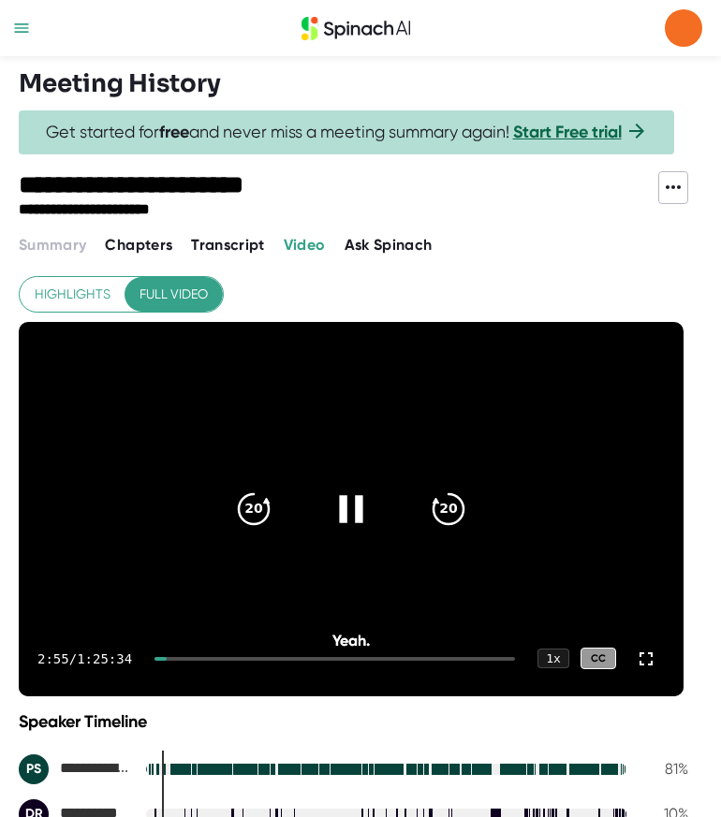
click at [459, 580] on video at bounding box center [351, 509] width 665 height 374
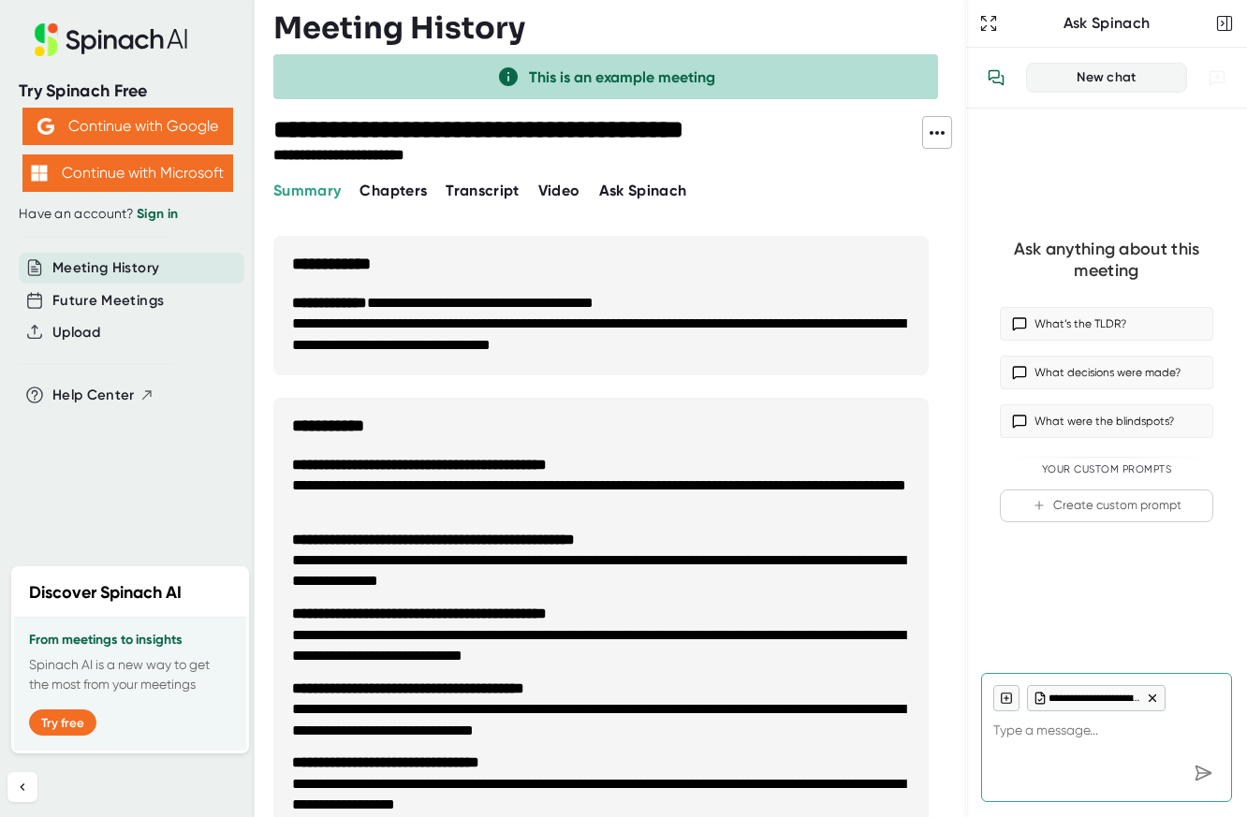
click at [936, 122] on icon at bounding box center [937, 133] width 22 height 22
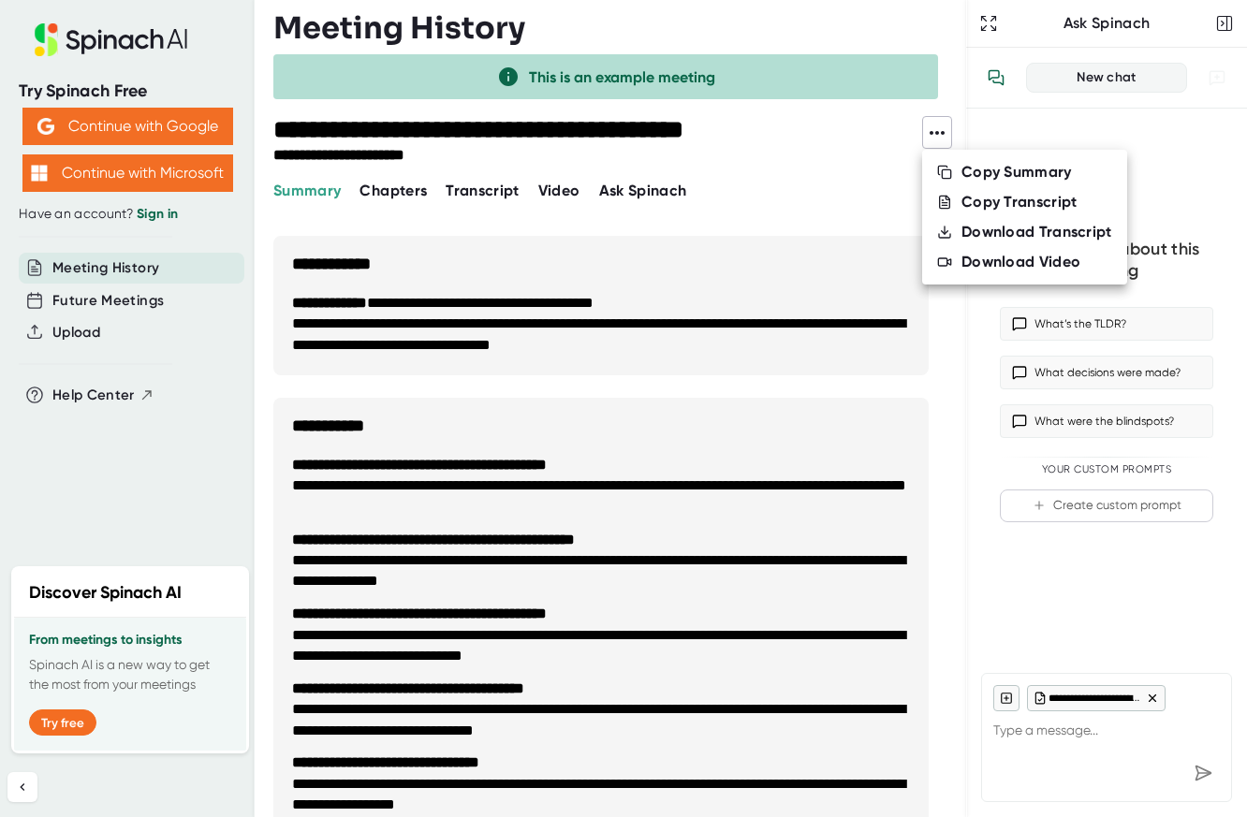
click at [832, 216] on div at bounding box center [623, 408] width 1247 height 817
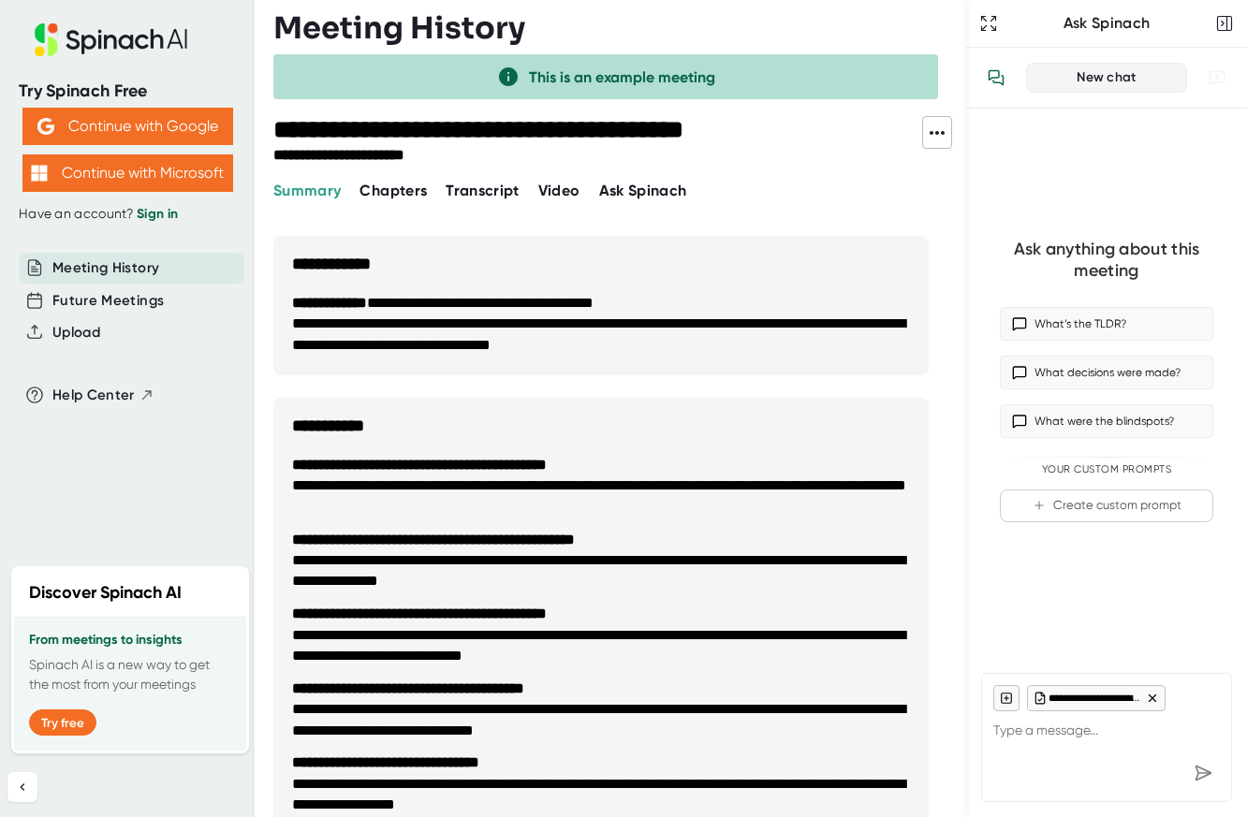
type textarea "x"
click at [1130, 83] on div "New chat" at bounding box center [1106, 77] width 137 height 17
drag, startPoint x: 1084, startPoint y: 84, endPoint x: 1024, endPoint y: 77, distance: 60.4
click at [1071, 84] on div "New chat" at bounding box center [1106, 77] width 137 height 17
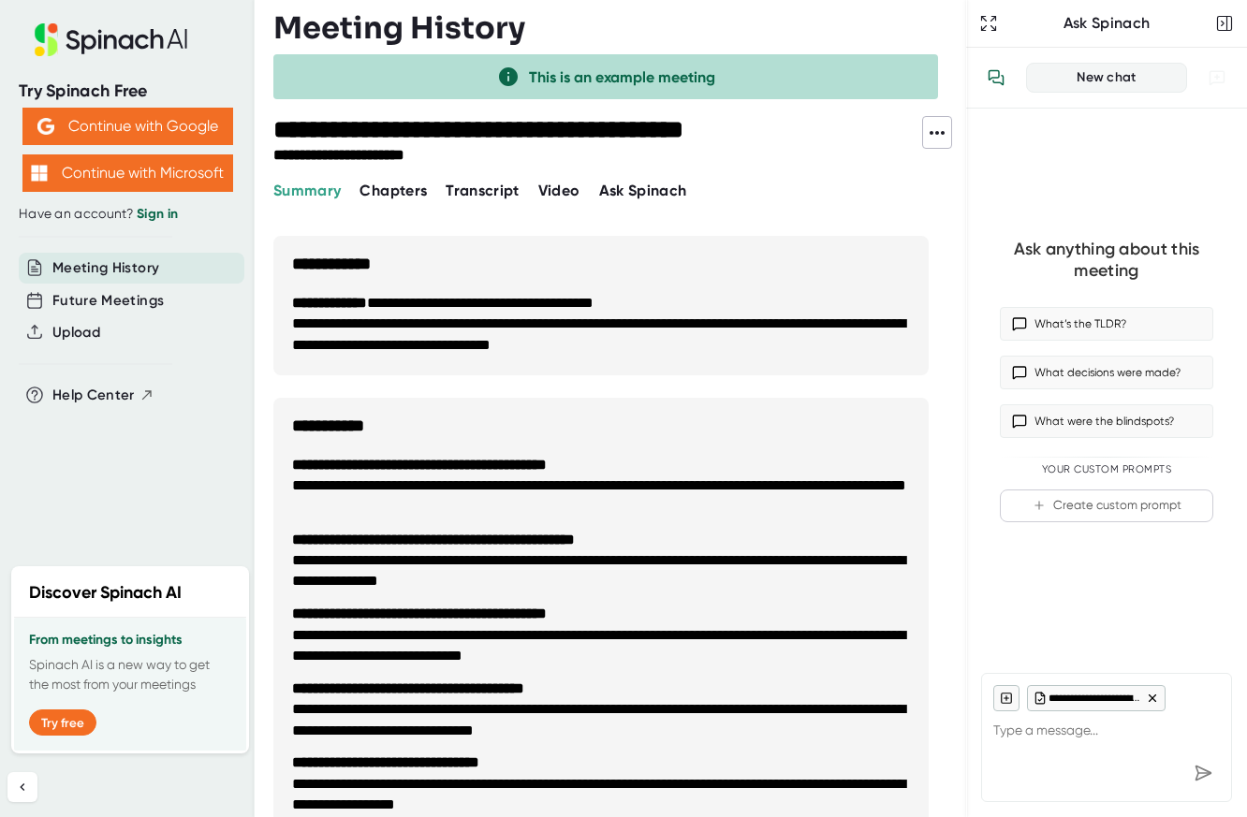
click at [1017, 77] on div "New chat" at bounding box center [1106, 78] width 281 height 61
click at [989, 76] on icon "View conversation history" at bounding box center [995, 77] width 17 height 17
click at [987, 74] on div at bounding box center [623, 408] width 1247 height 817
click at [987, 32] on icon "button" at bounding box center [988, 23] width 19 height 19
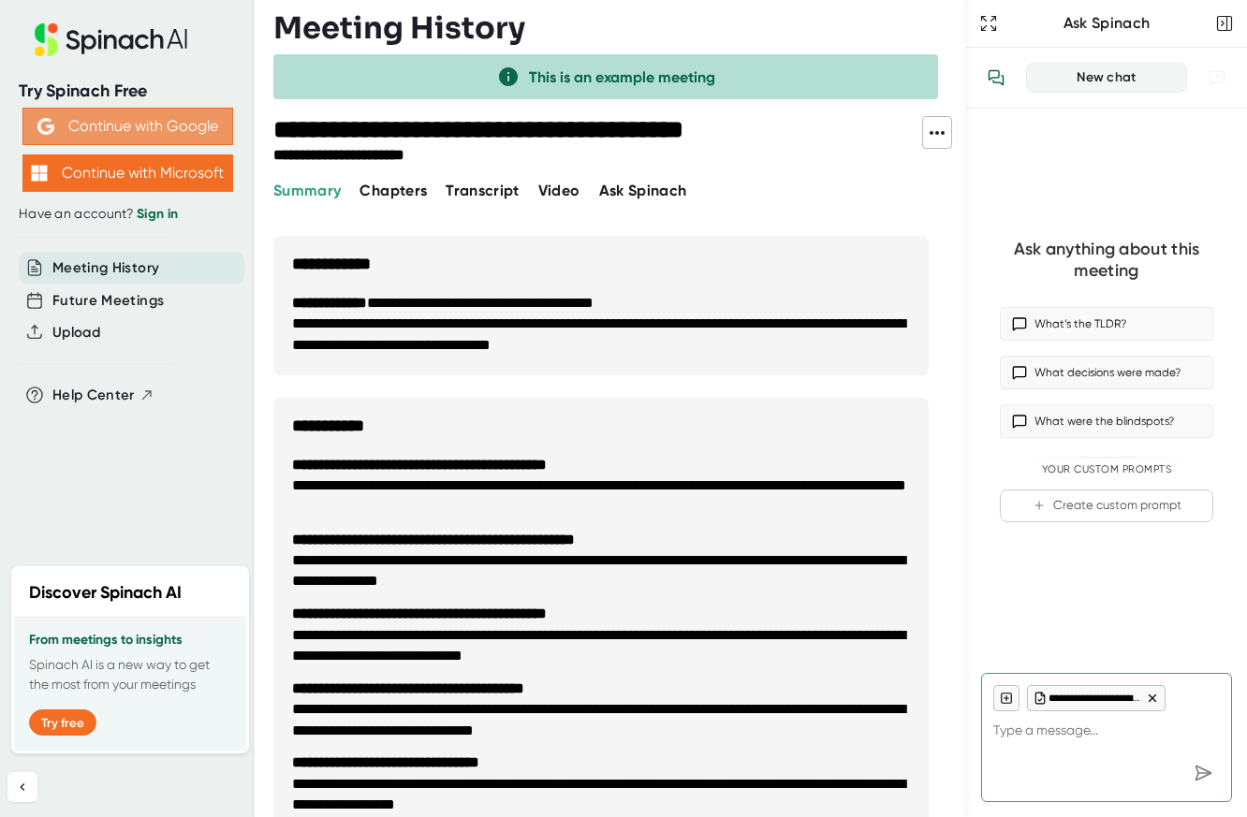
click at [125, 128] on button "Continue with Google" at bounding box center [127, 126] width 211 height 37
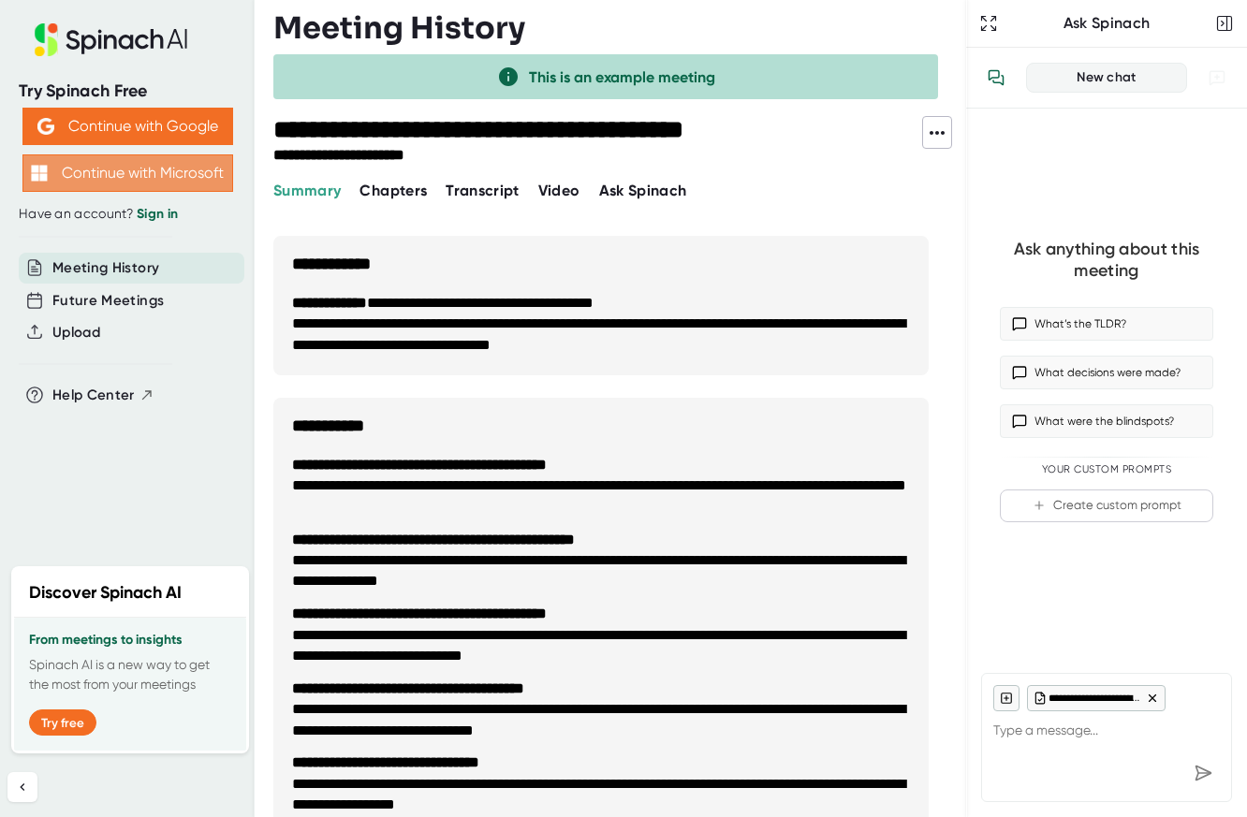
type textarea "x"
click at [154, 168] on button "Continue with Microsoft" at bounding box center [127, 172] width 211 height 37
type textarea "x"
click at [177, 180] on button "Continue with Microsoft" at bounding box center [127, 172] width 211 height 37
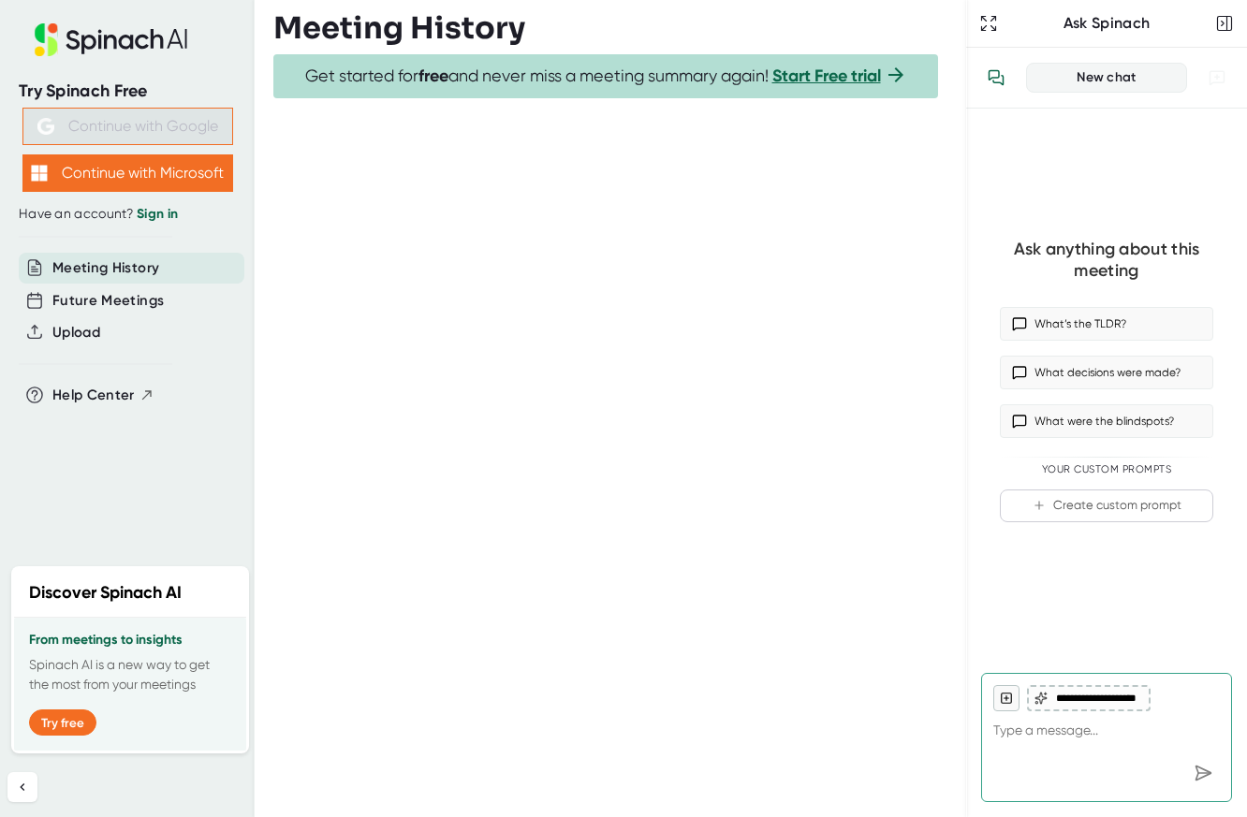
type textarea "x"
